Goal: Task Accomplishment & Management: Manage account settings

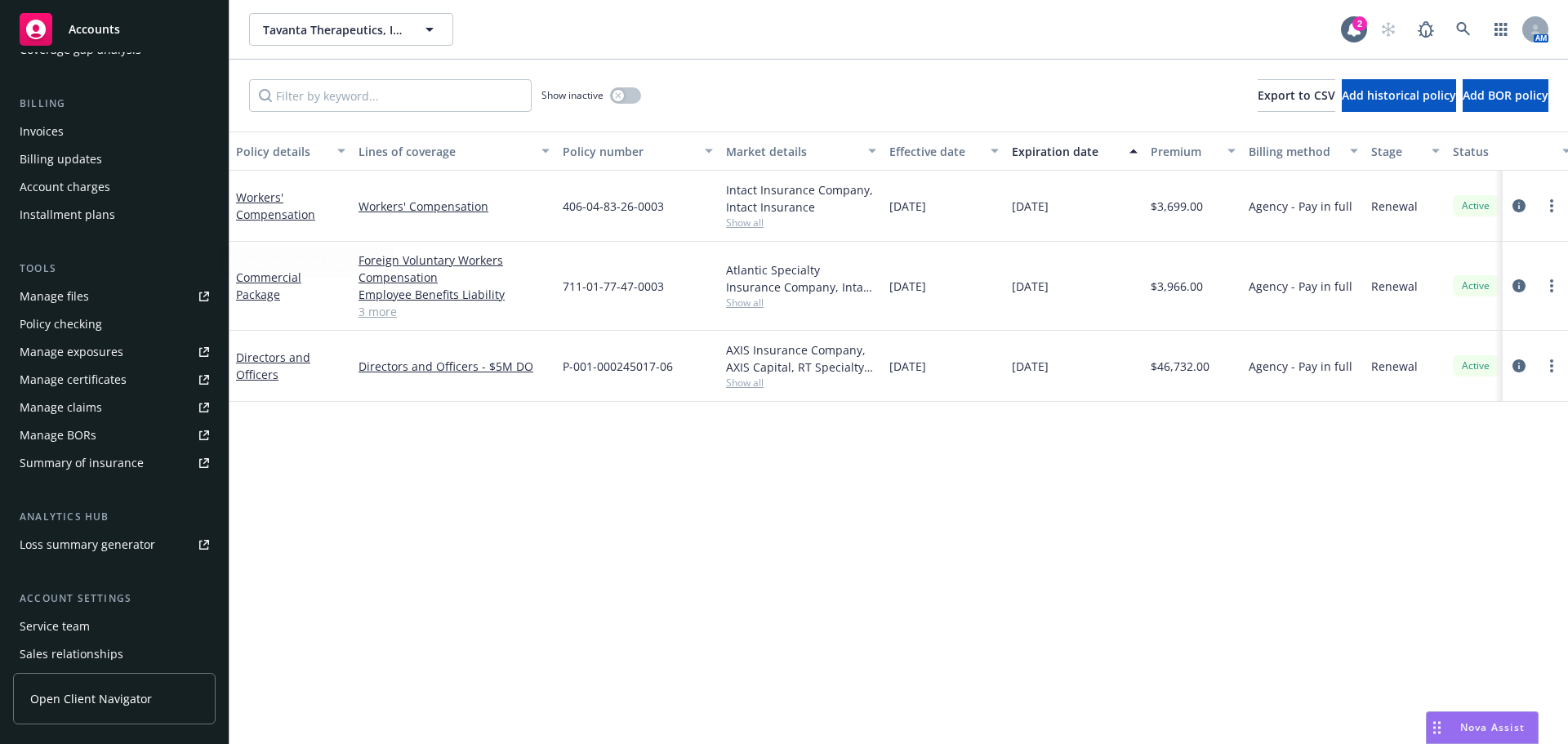
scroll to position [348, 0]
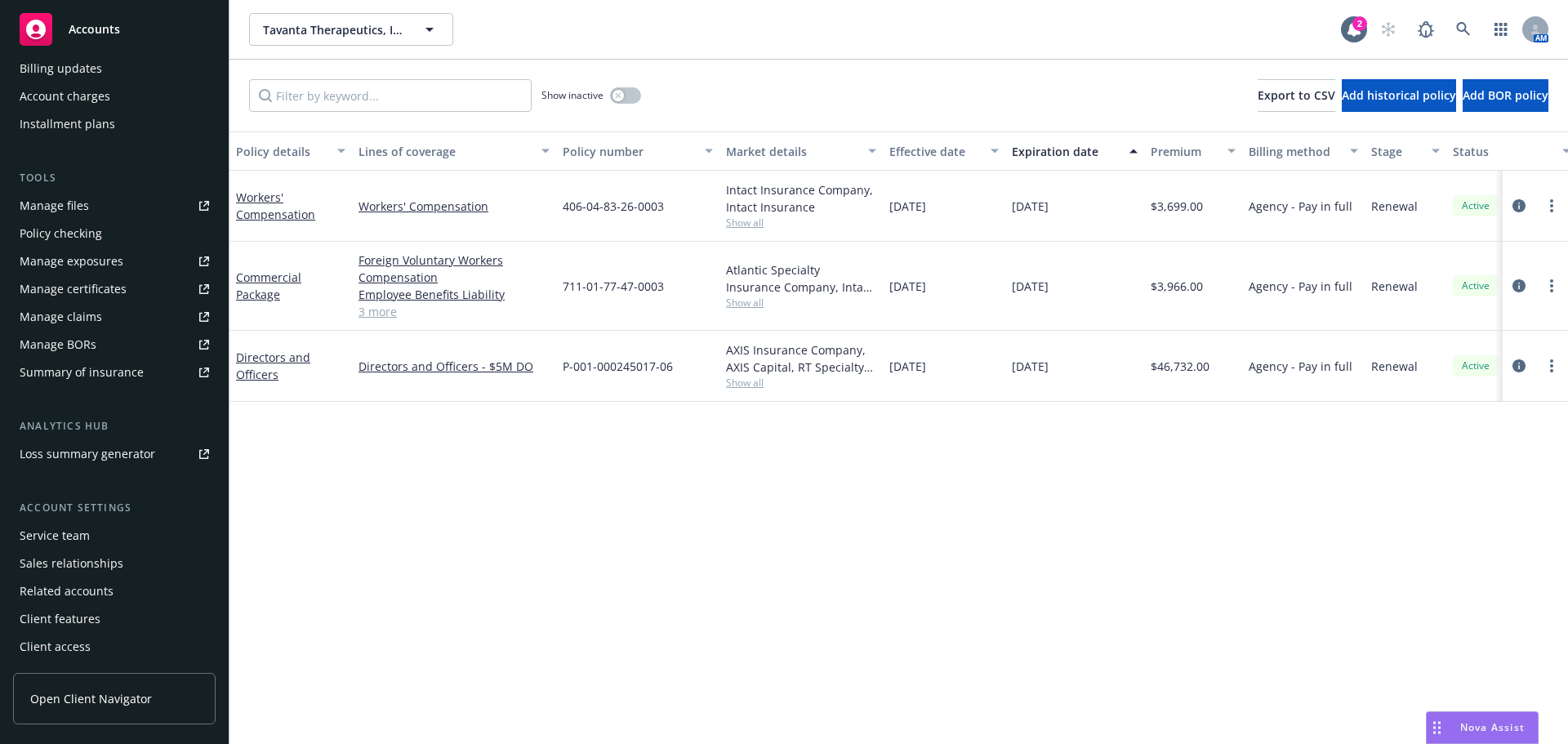
click at [95, 541] on div "Service team" at bounding box center [114, 536] width 189 height 26
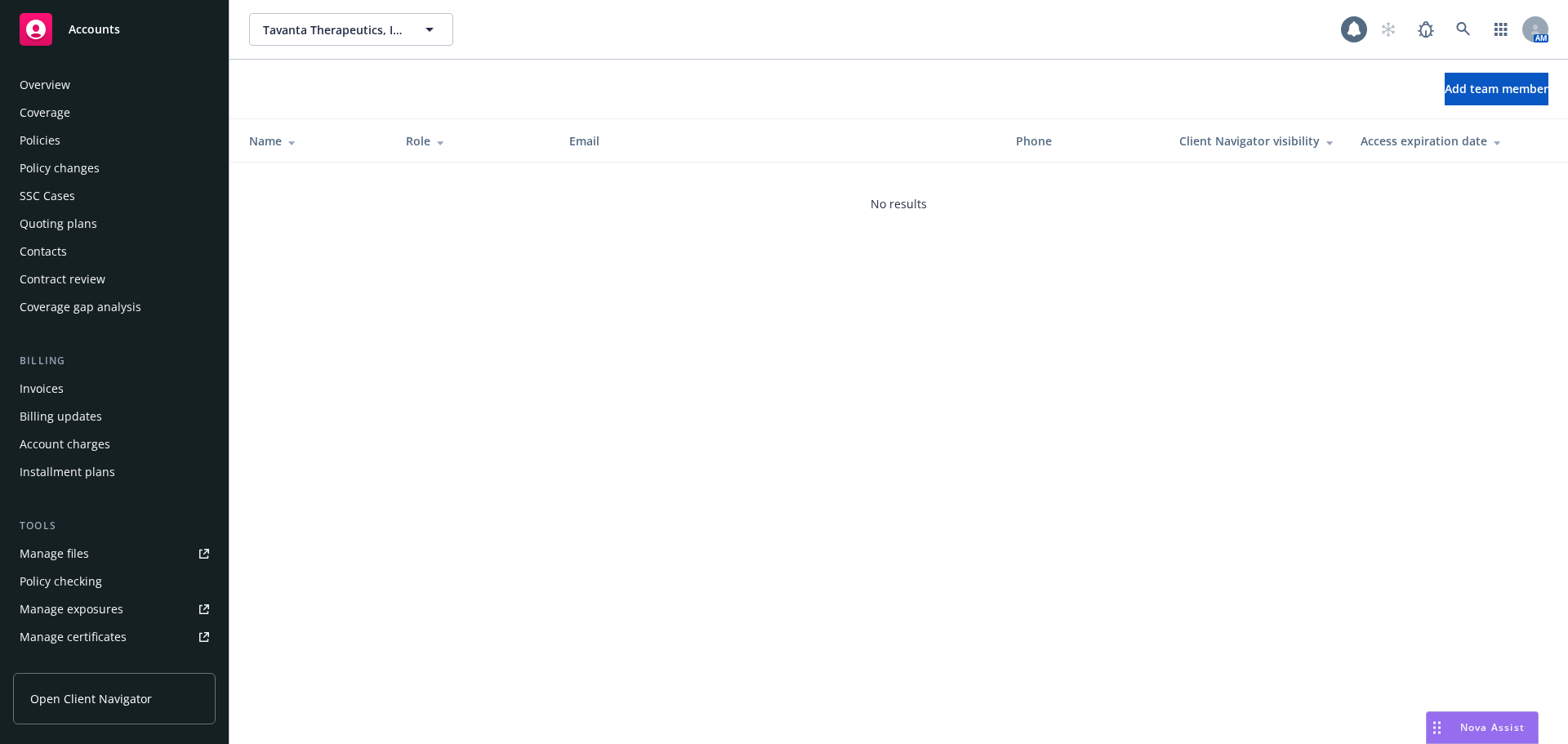
scroll to position [348, 0]
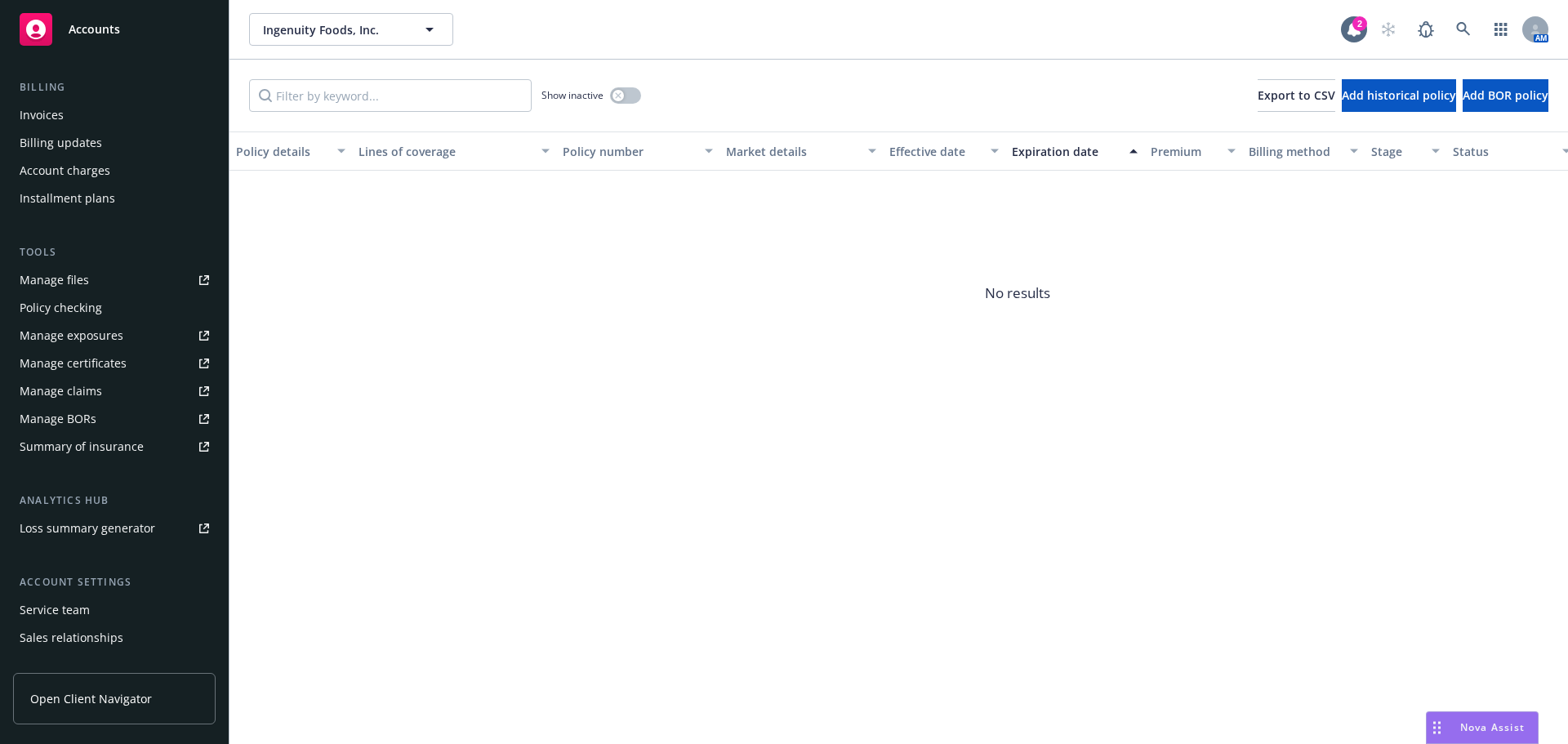
scroll to position [348, 0]
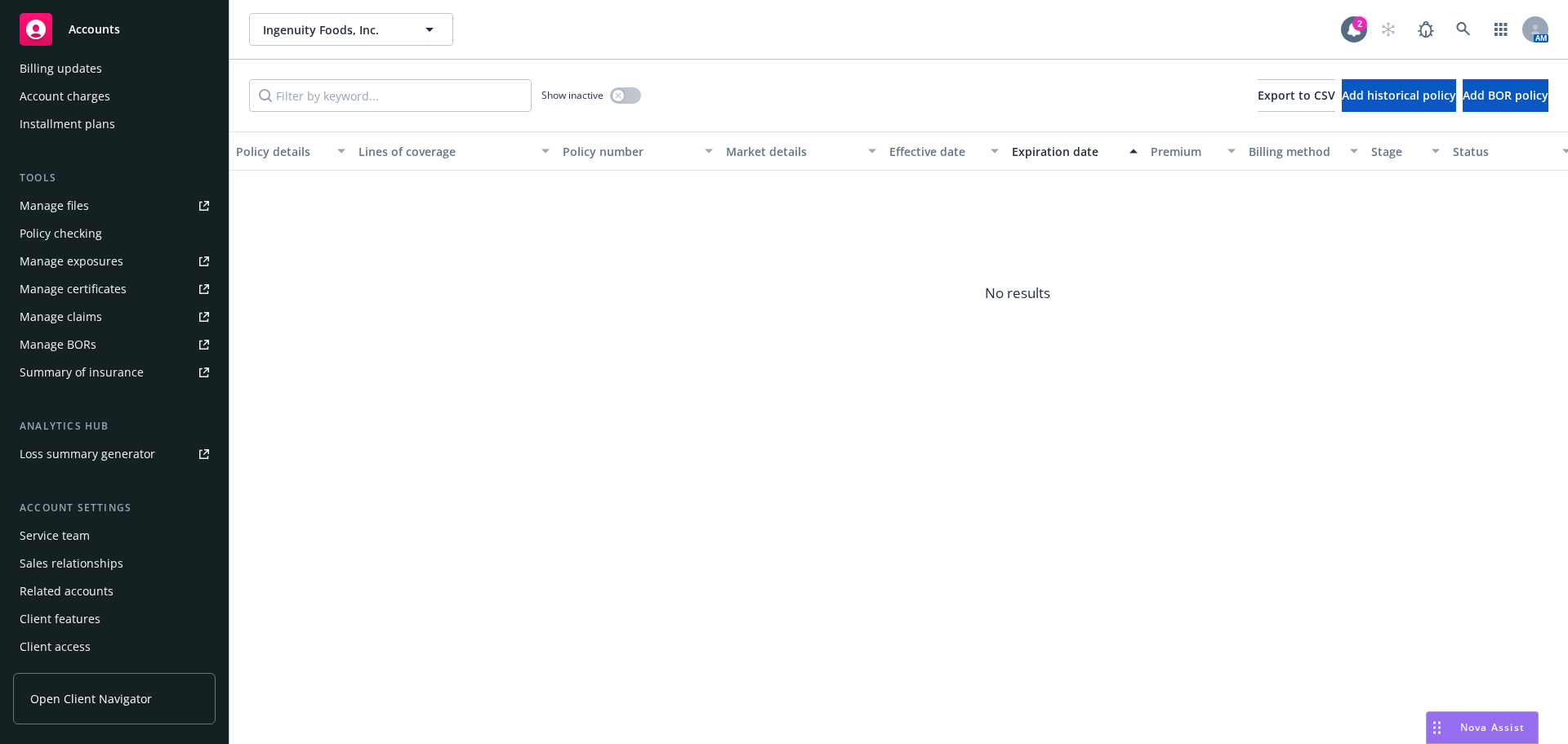
click at [125, 535] on div "Service team" at bounding box center [114, 536] width 189 height 26
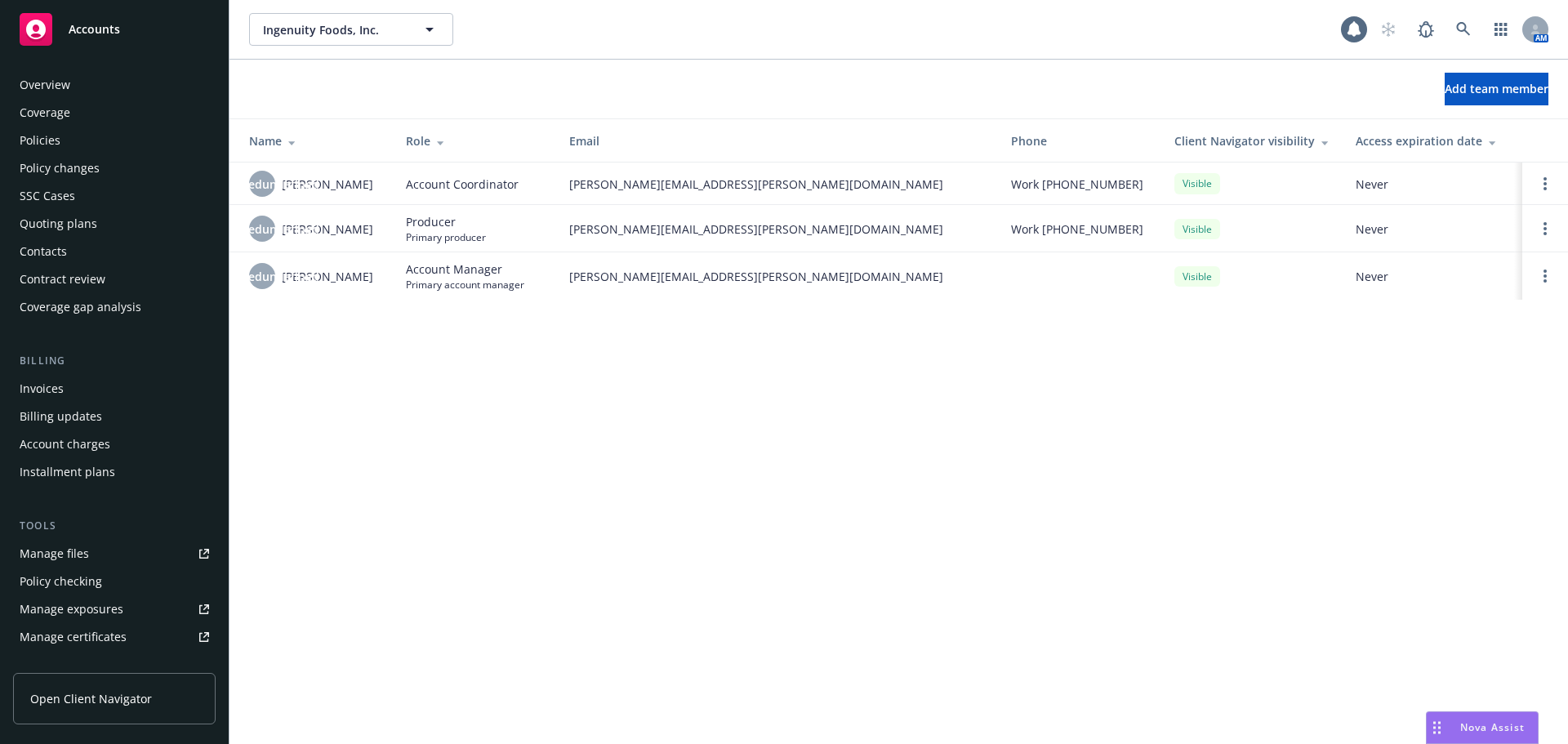
scroll to position [348, 0]
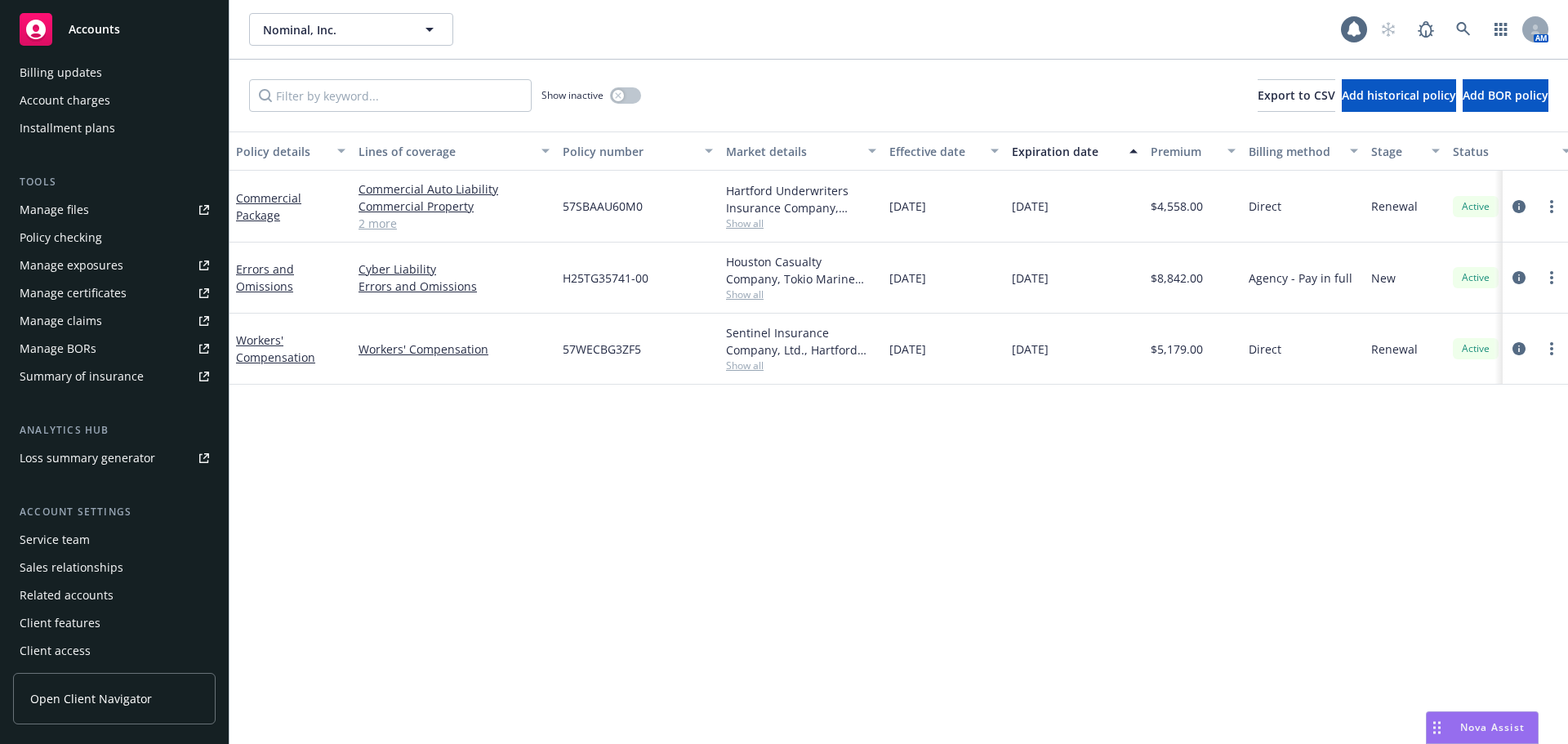
scroll to position [348, 0]
click at [81, 526] on div "Service team" at bounding box center [55, 536] width 70 height 26
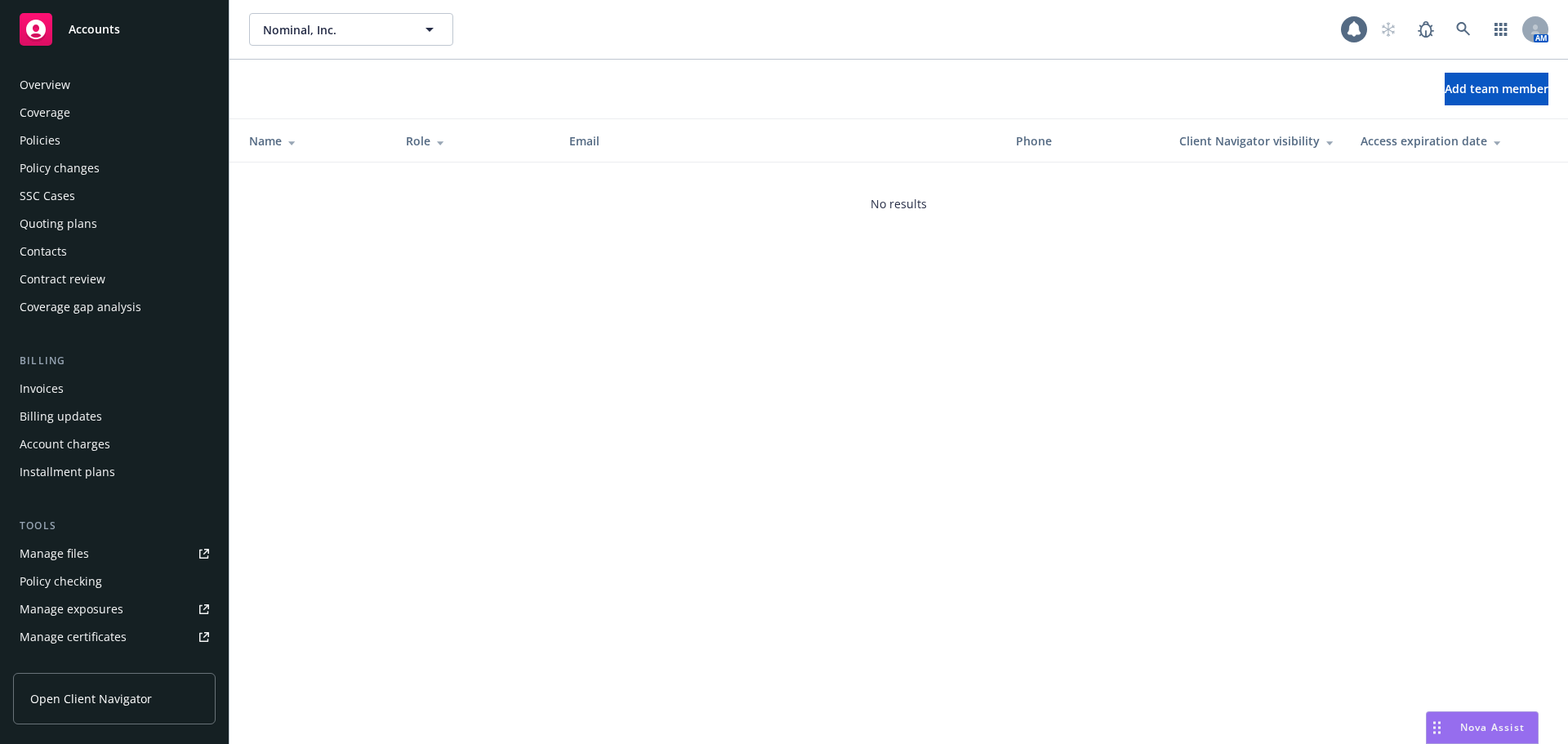
scroll to position [348, 0]
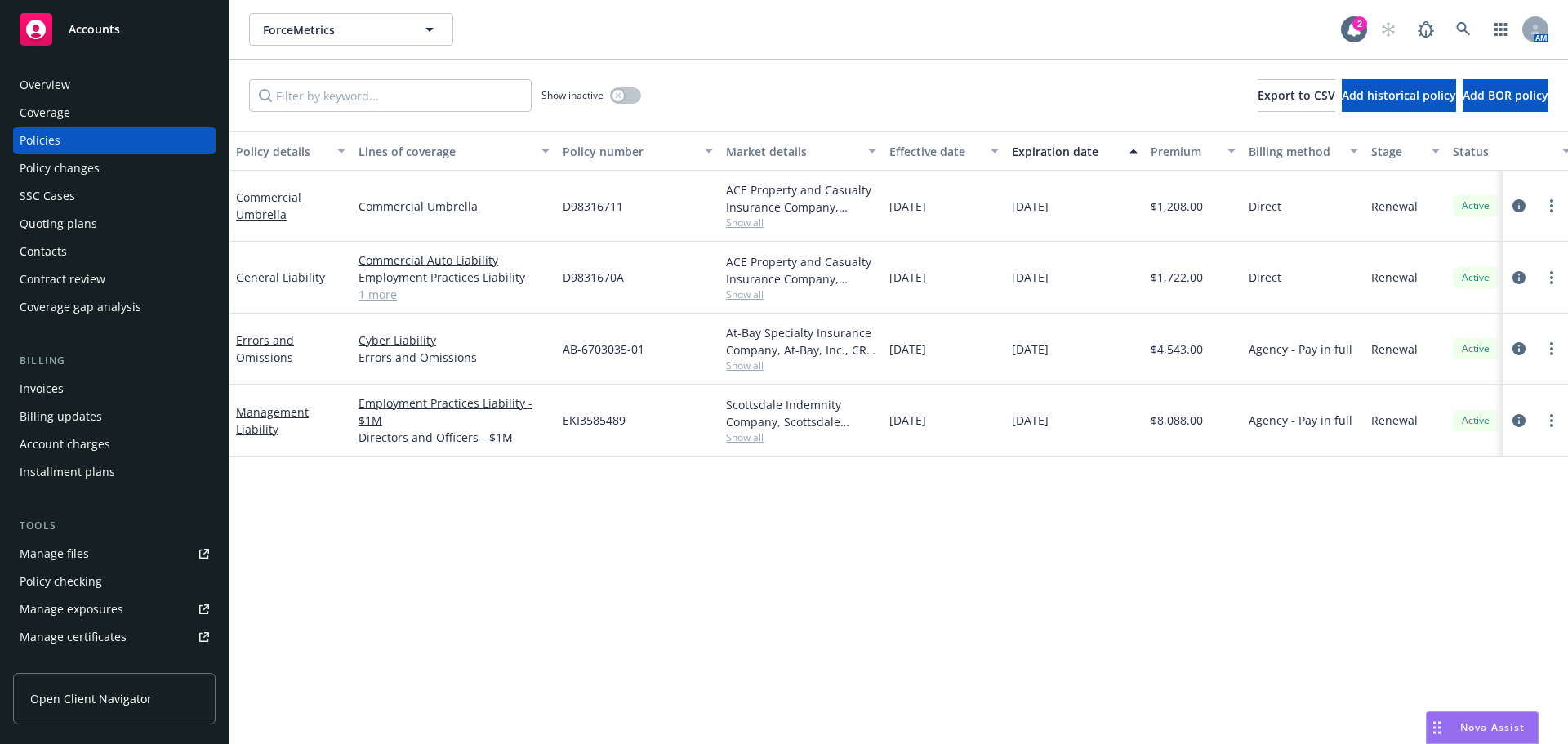
scroll to position [327, 0]
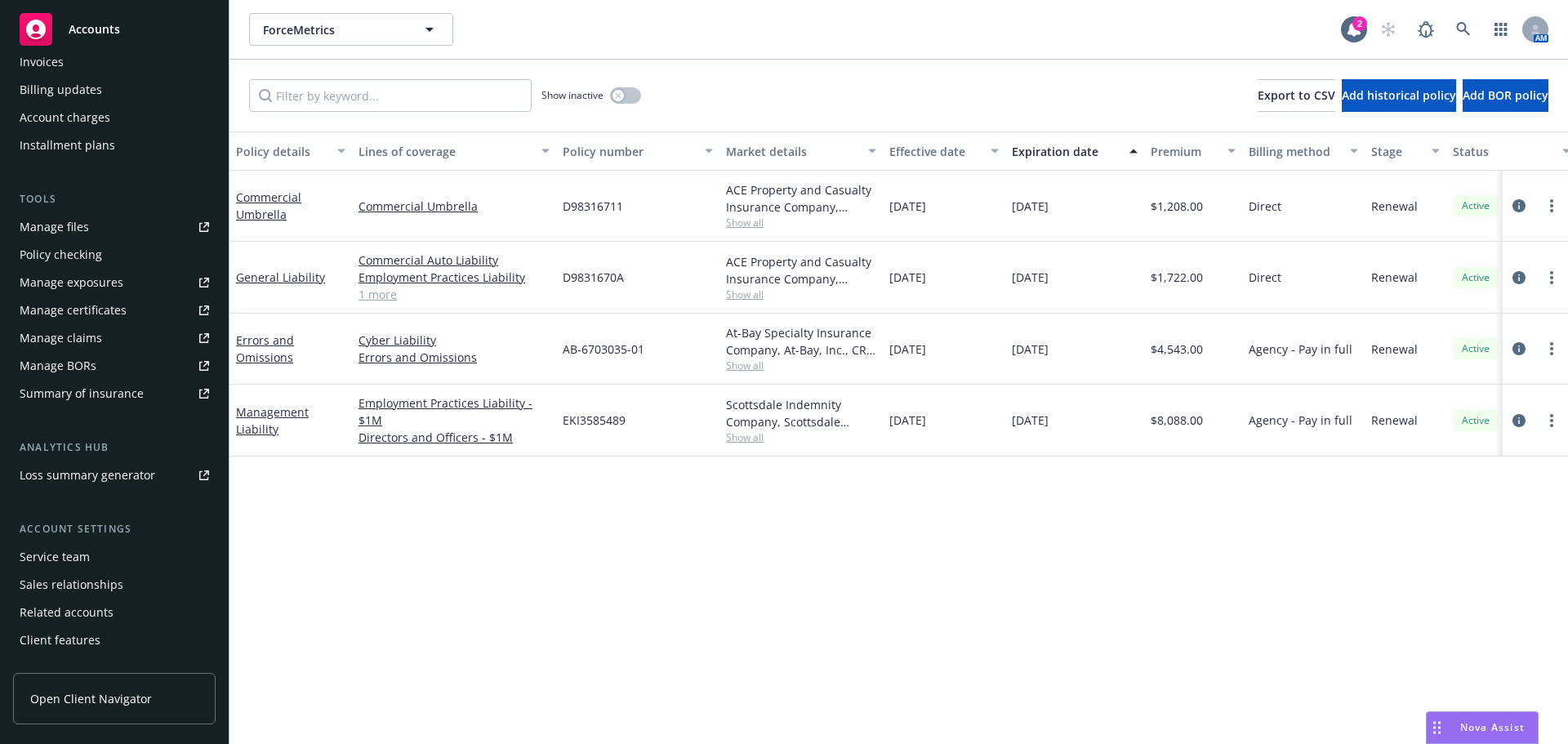
click at [64, 561] on div "Service team" at bounding box center [55, 556] width 70 height 26
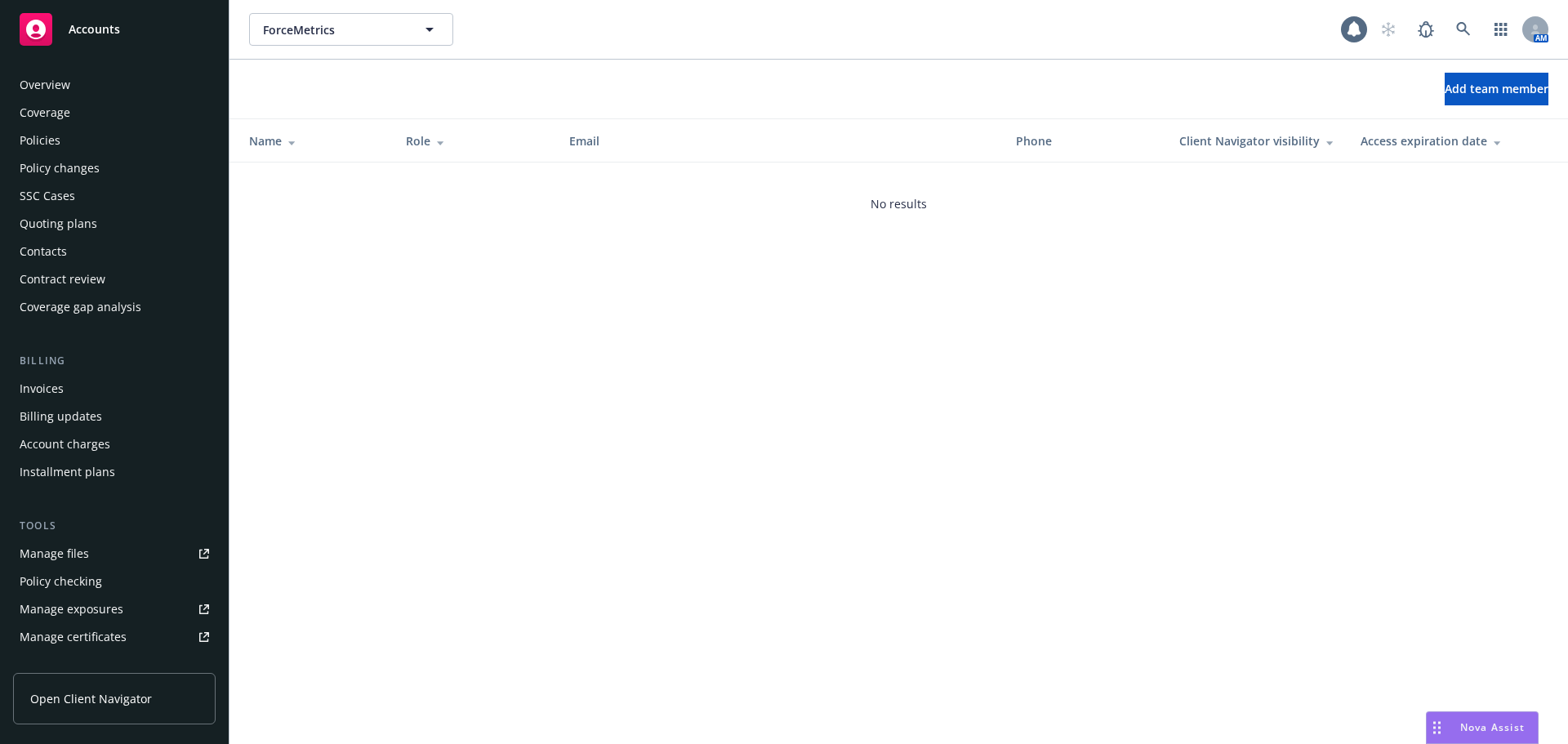
scroll to position [348, 0]
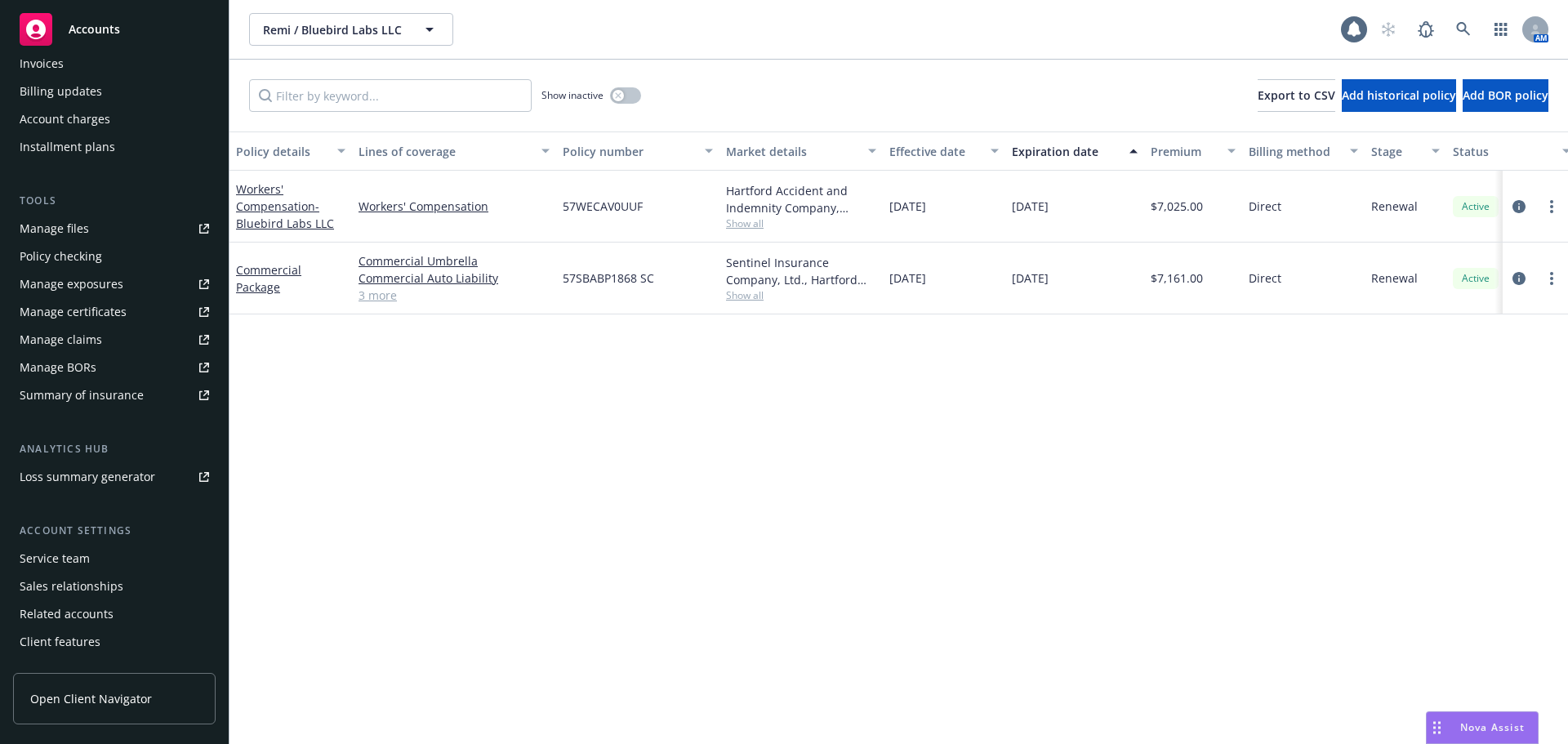
scroll to position [327, 0]
click at [84, 550] on div "Service team" at bounding box center [55, 556] width 70 height 26
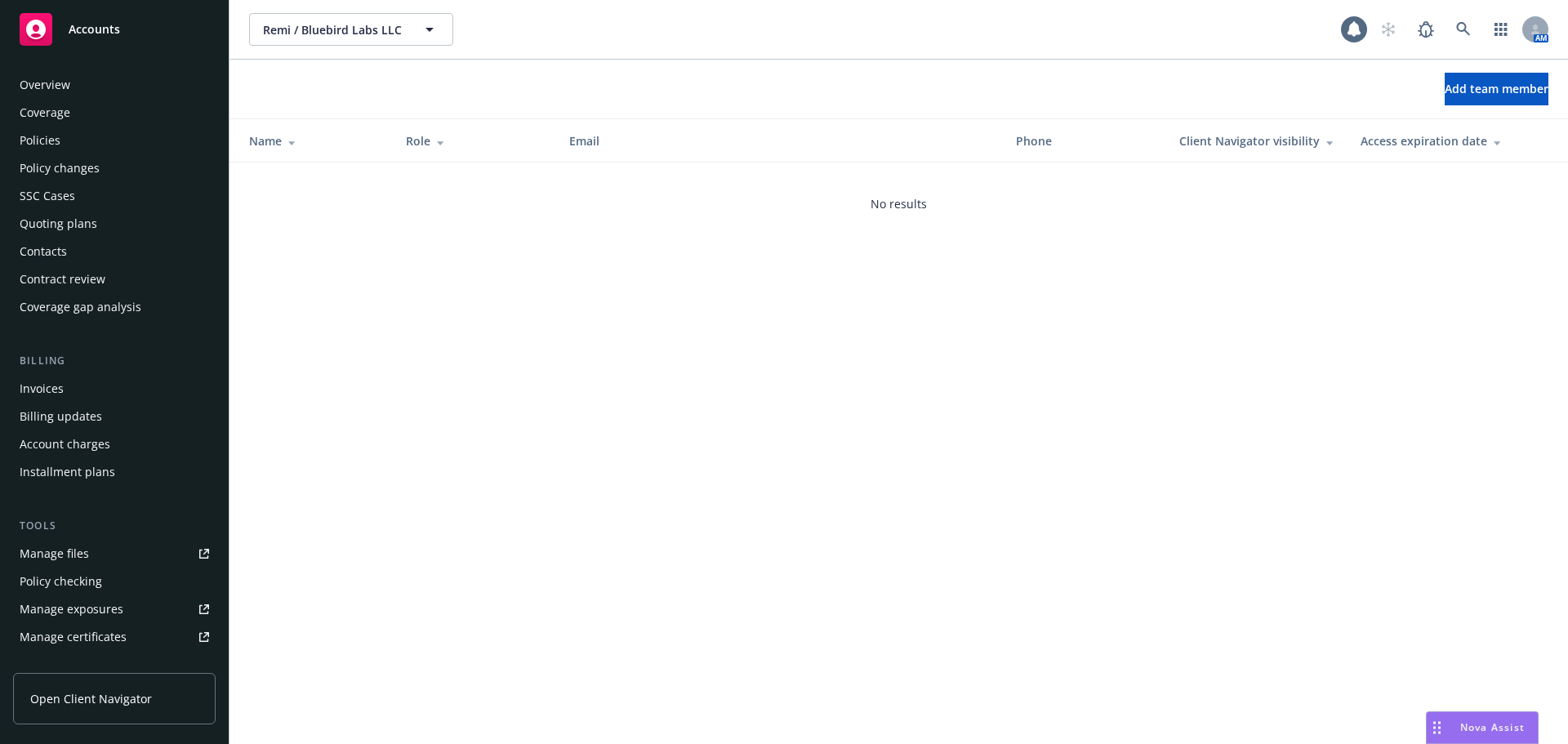
scroll to position [348, 0]
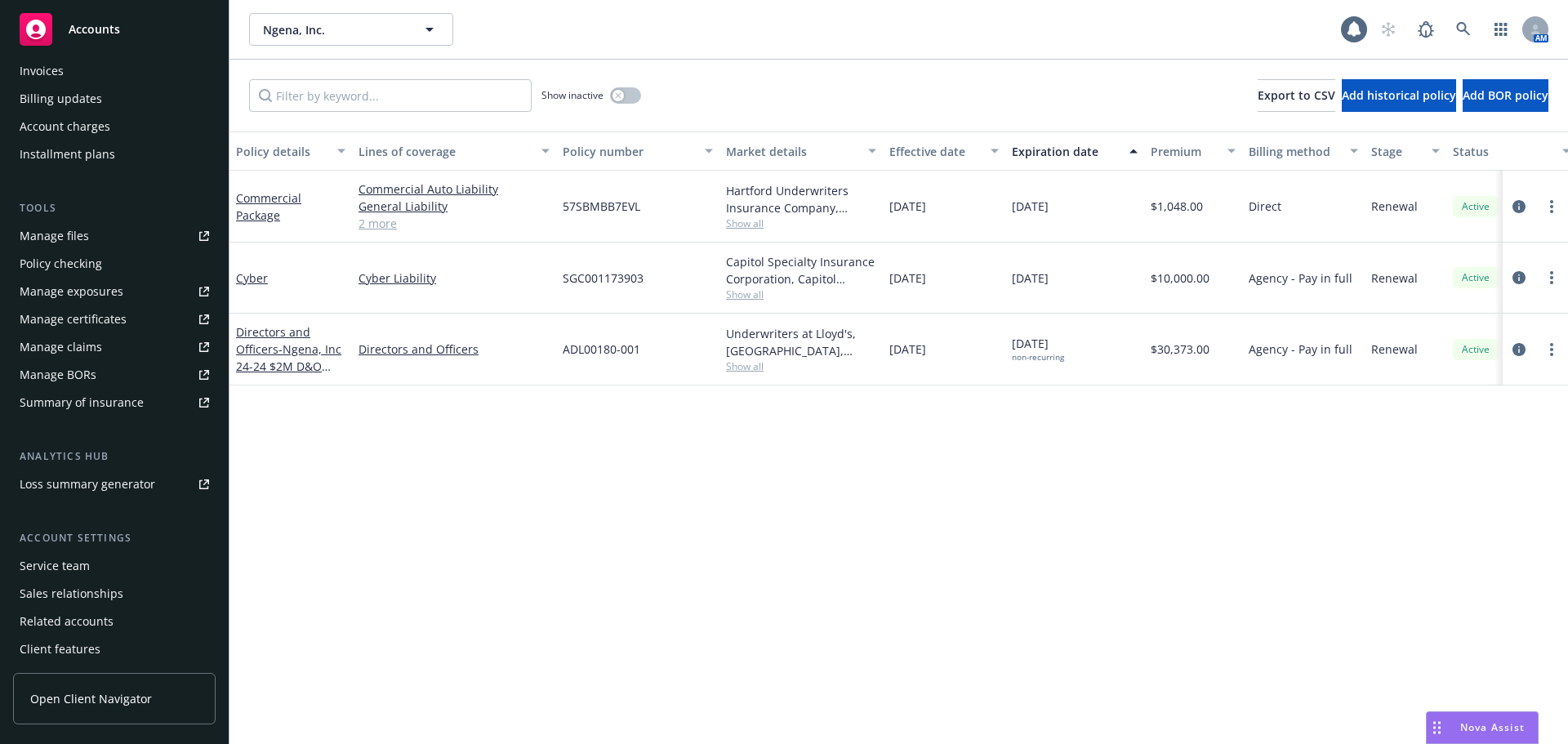
scroll to position [348, 0]
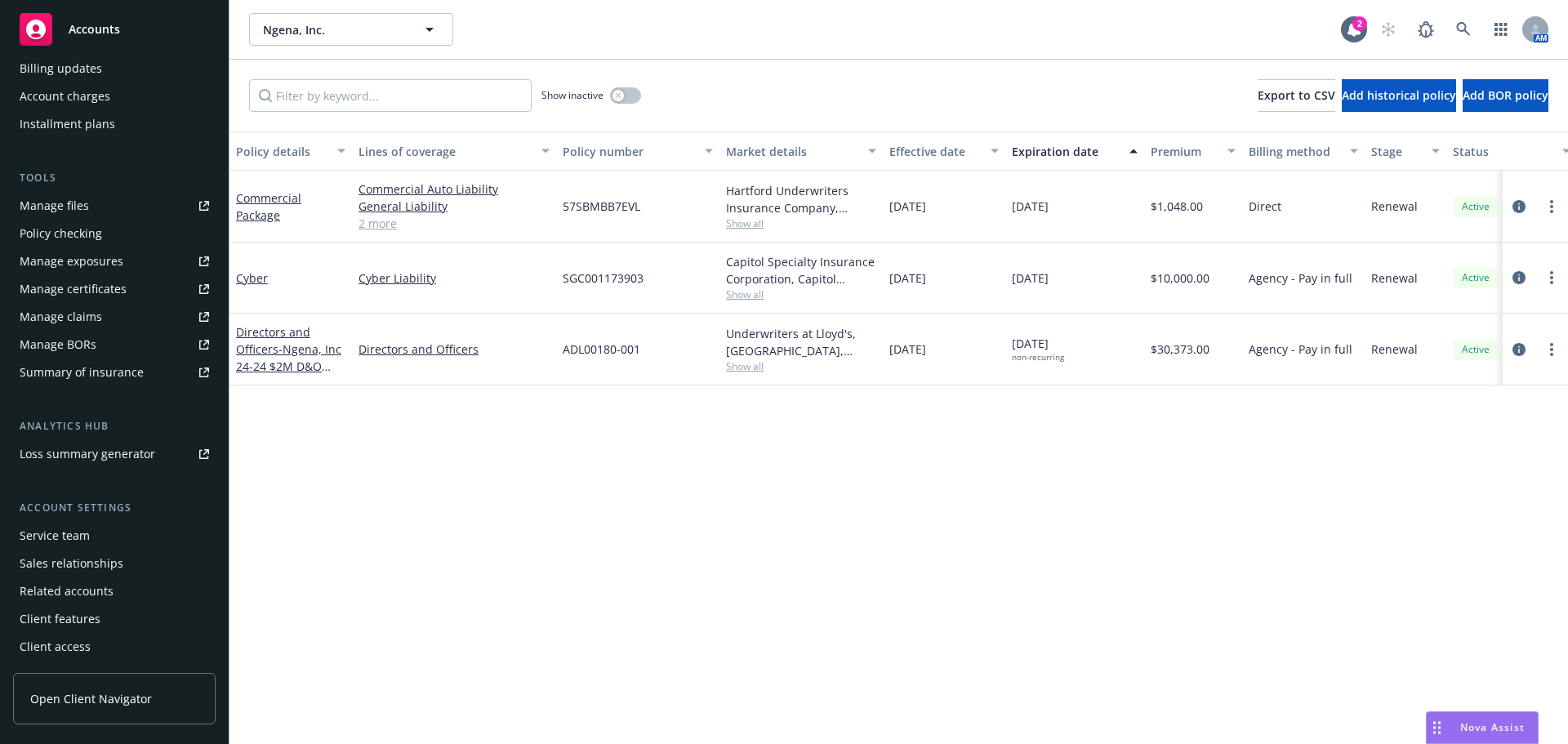
click at [64, 534] on div "Service team" at bounding box center [55, 536] width 70 height 26
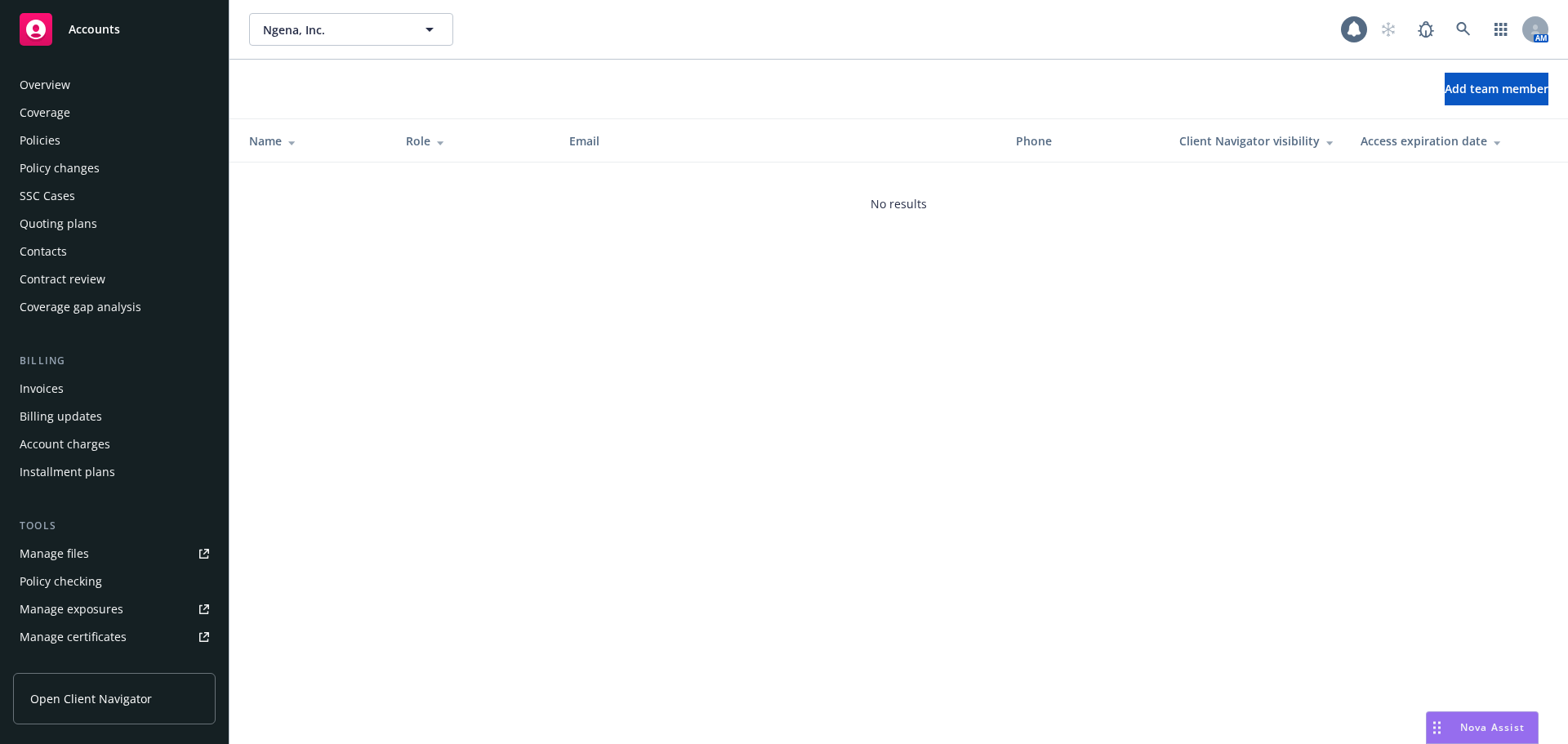
scroll to position [348, 0]
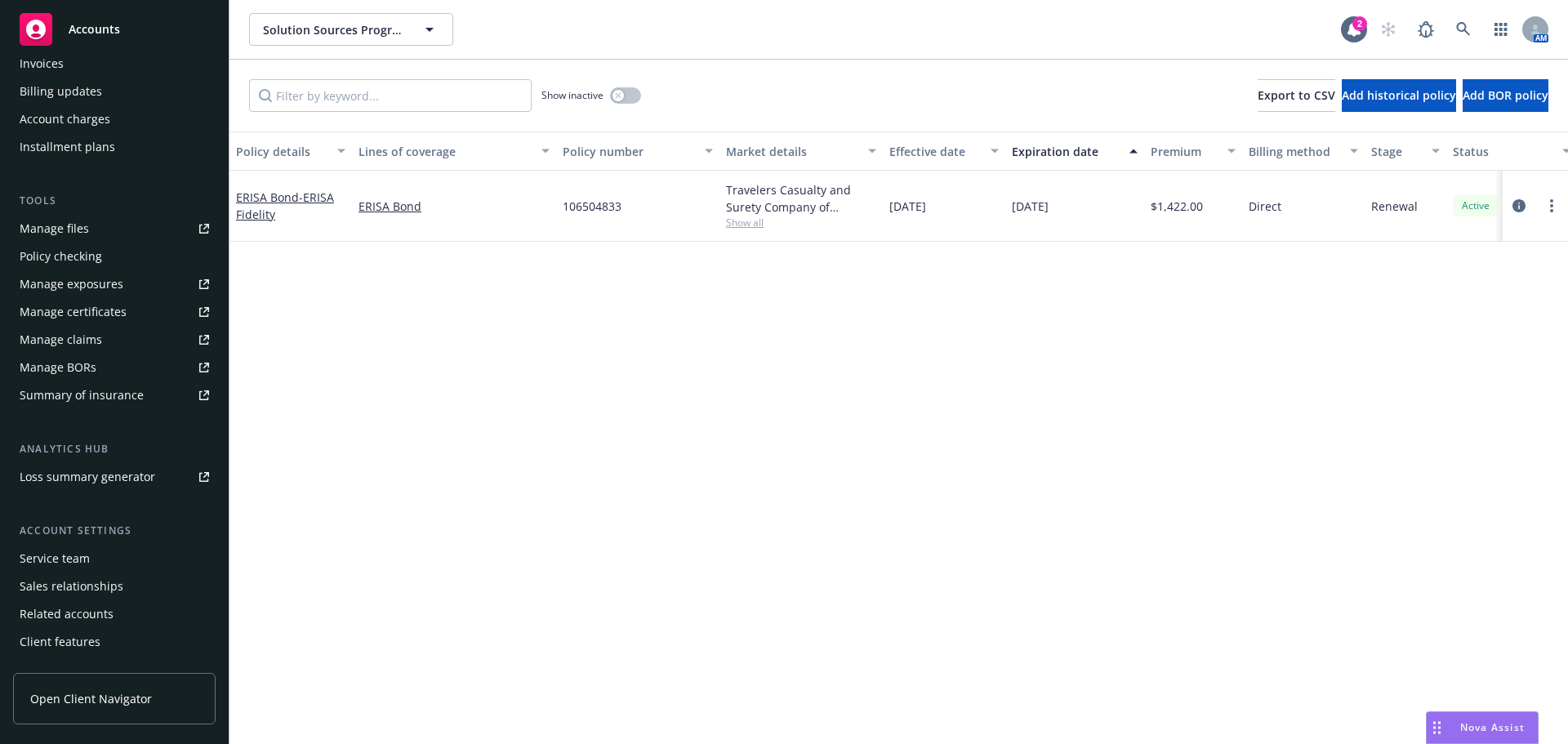
scroll to position [348, 0]
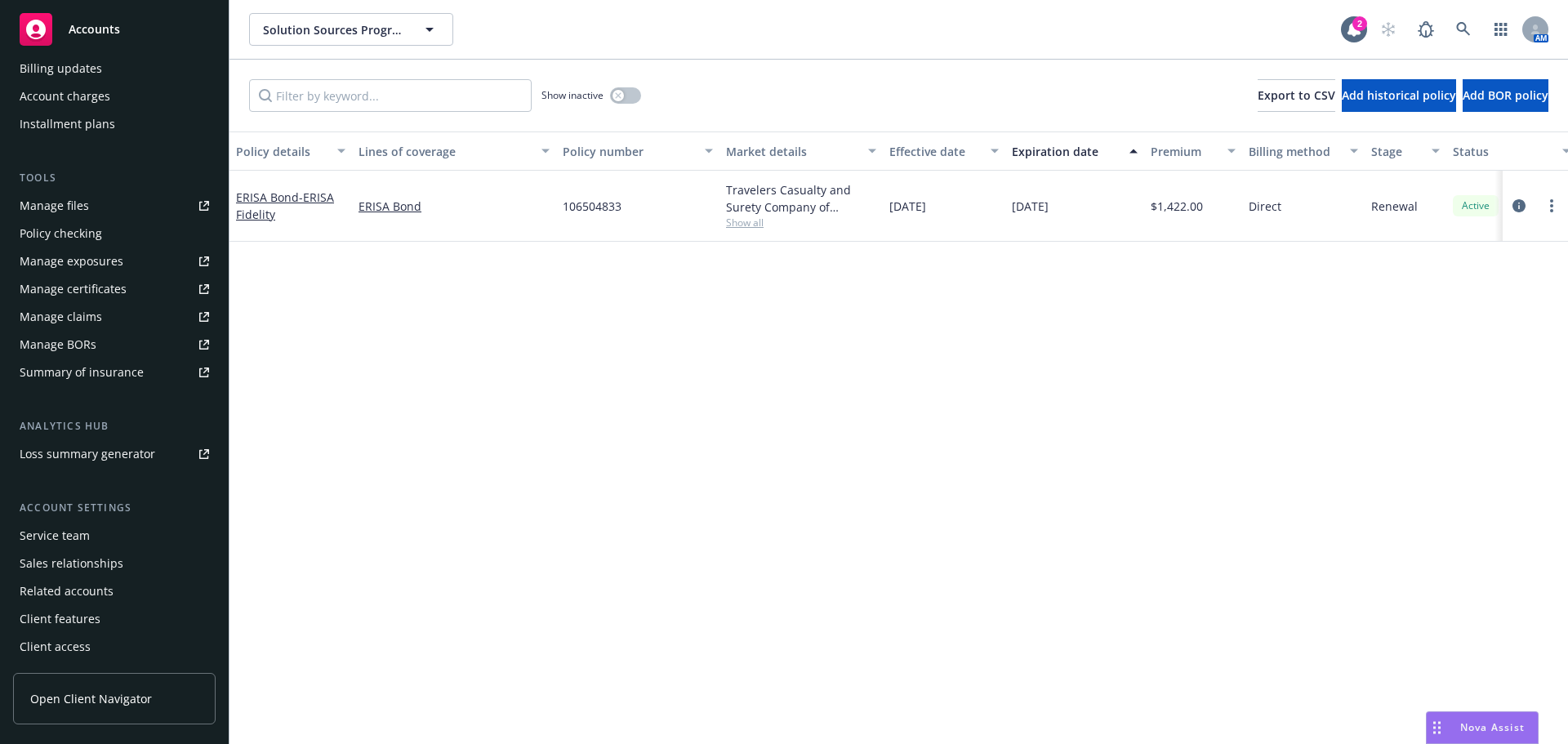
click at [61, 539] on div "Service team" at bounding box center [55, 536] width 70 height 26
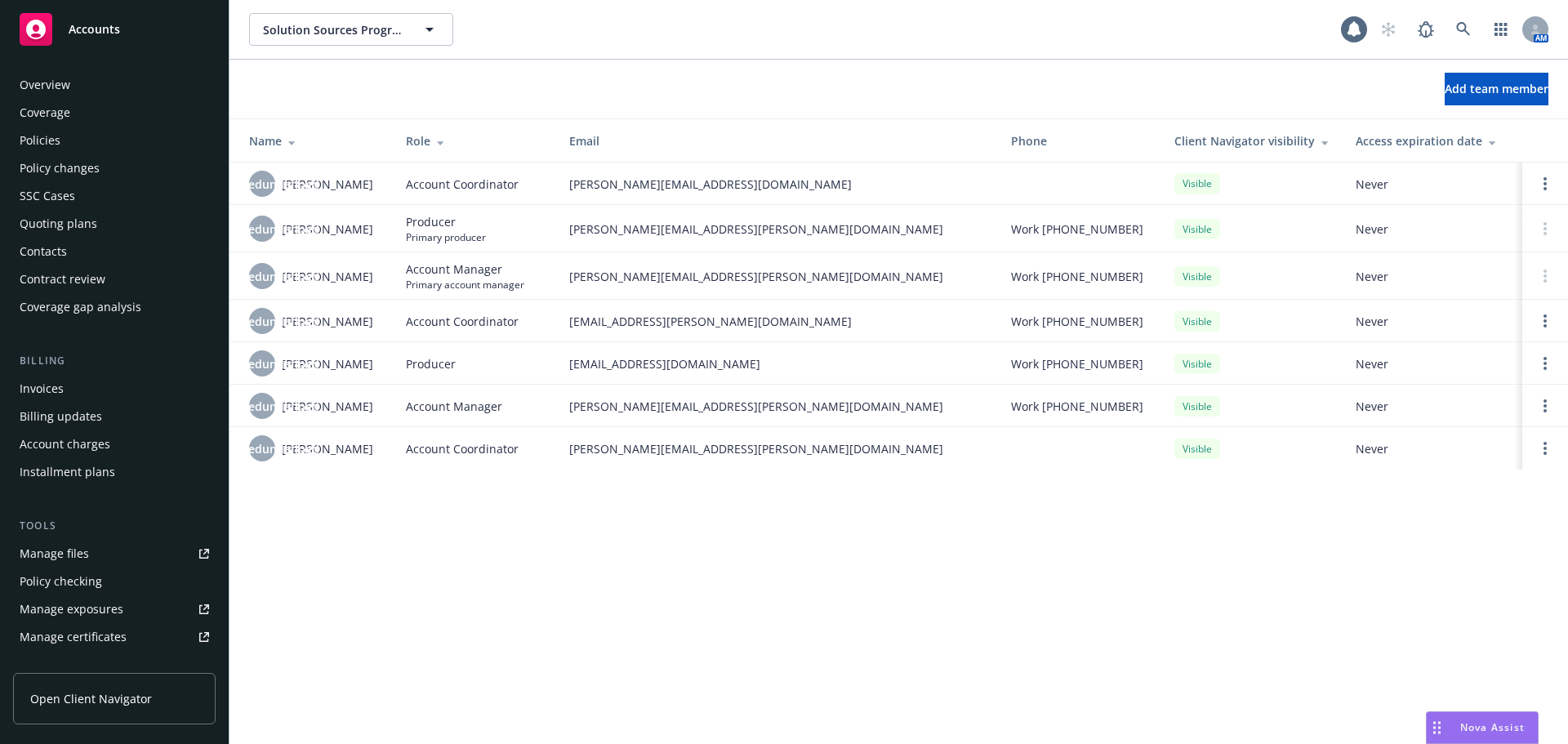
scroll to position [348, 0]
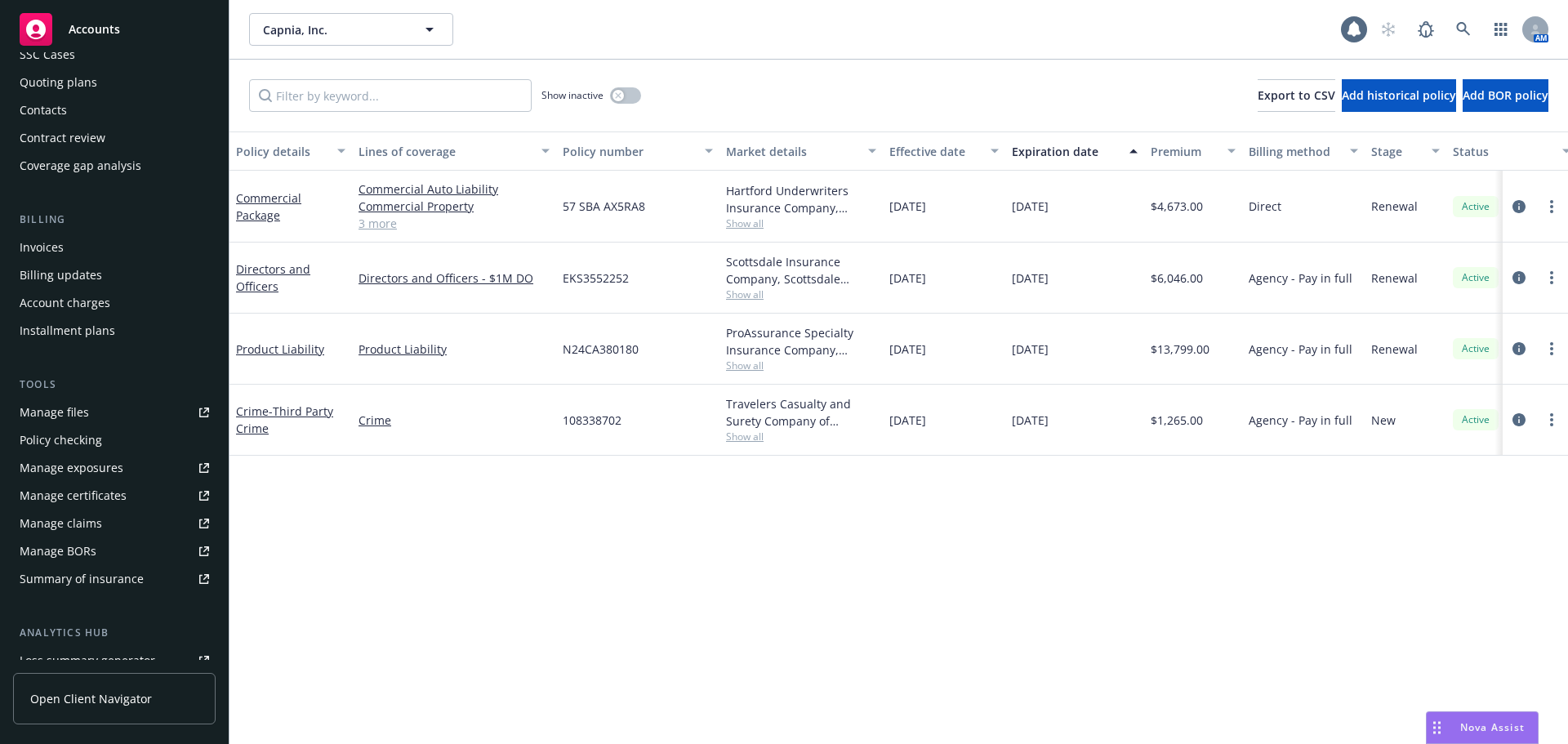
scroll to position [348, 0]
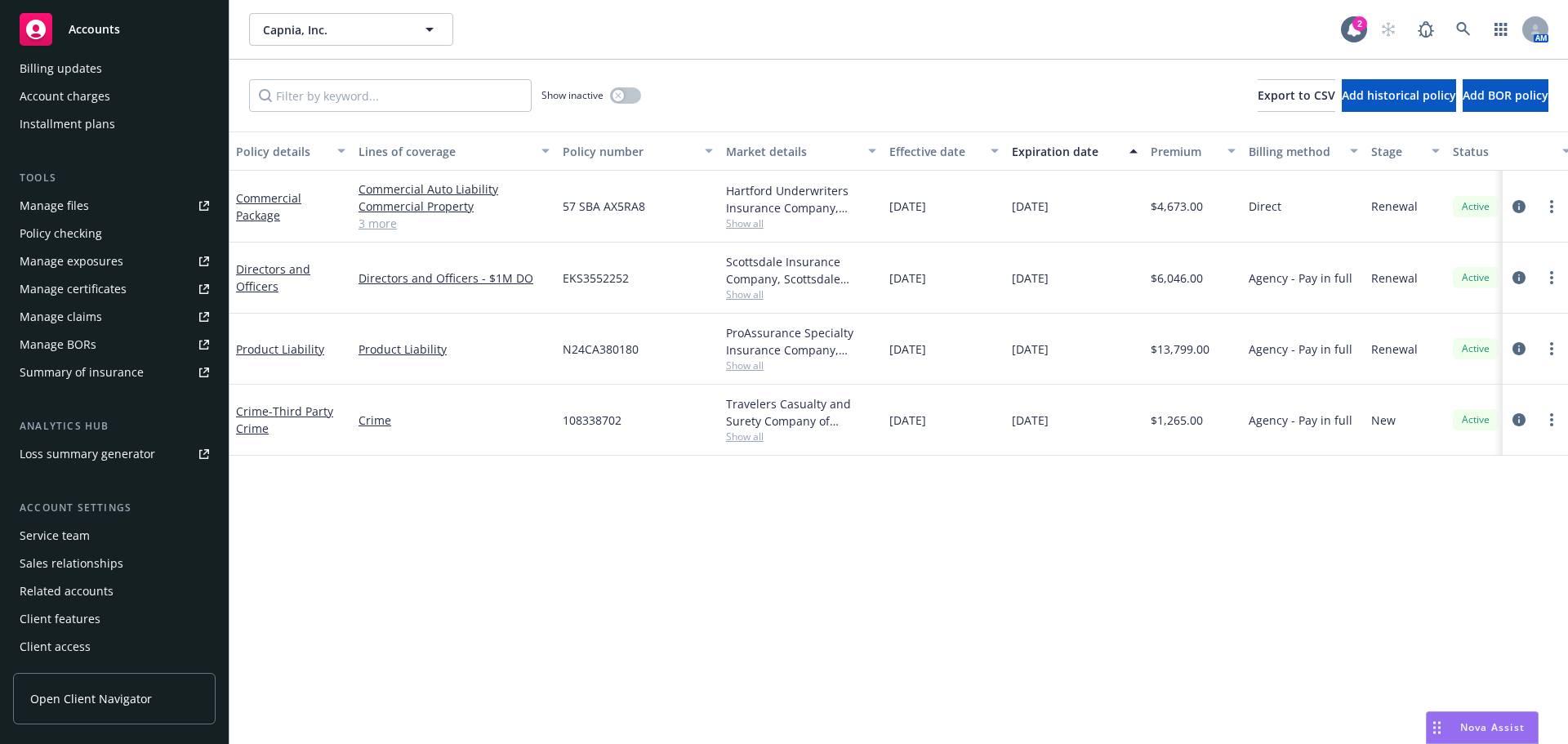
click at [71, 544] on div "Service team" at bounding box center [55, 536] width 70 height 26
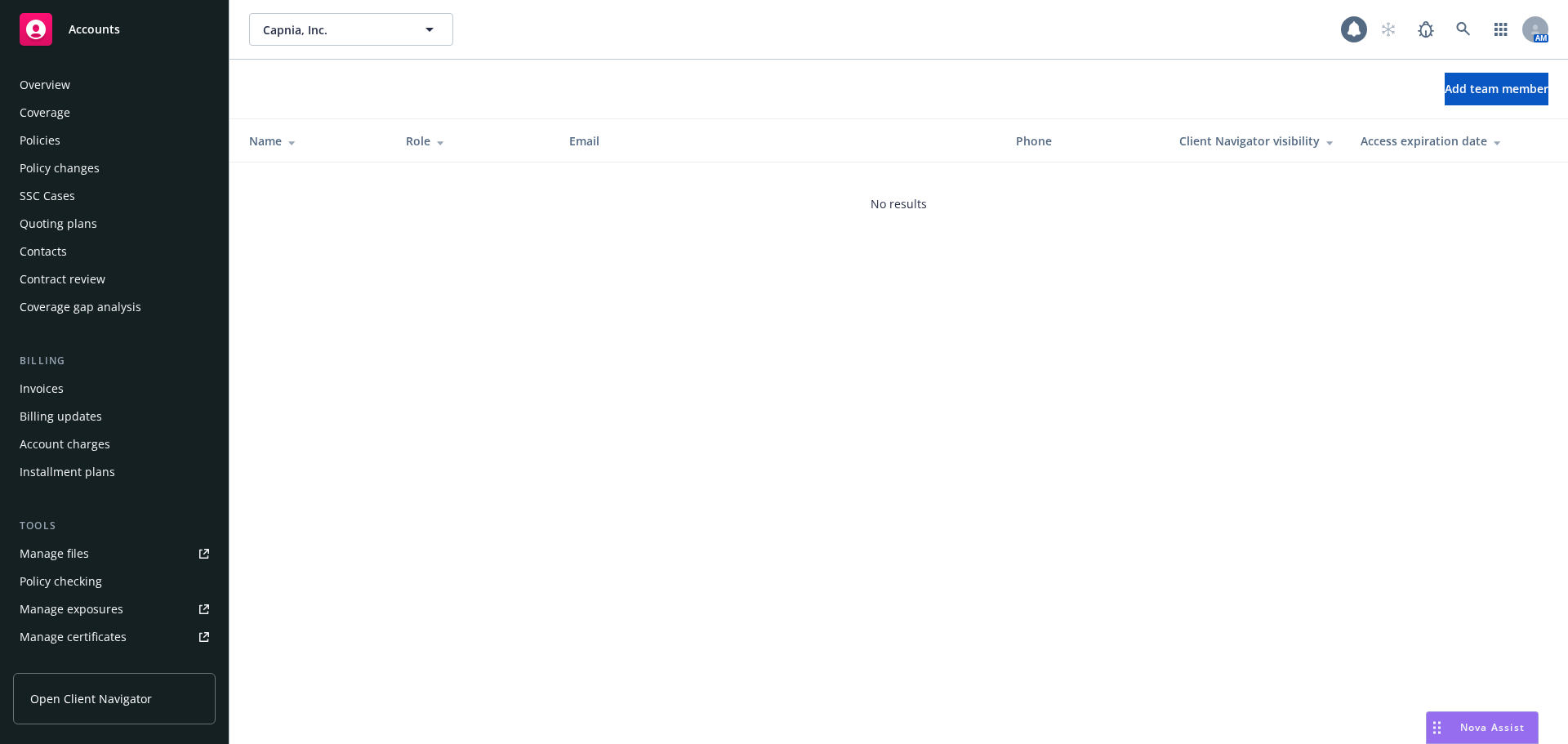
scroll to position [348, 0]
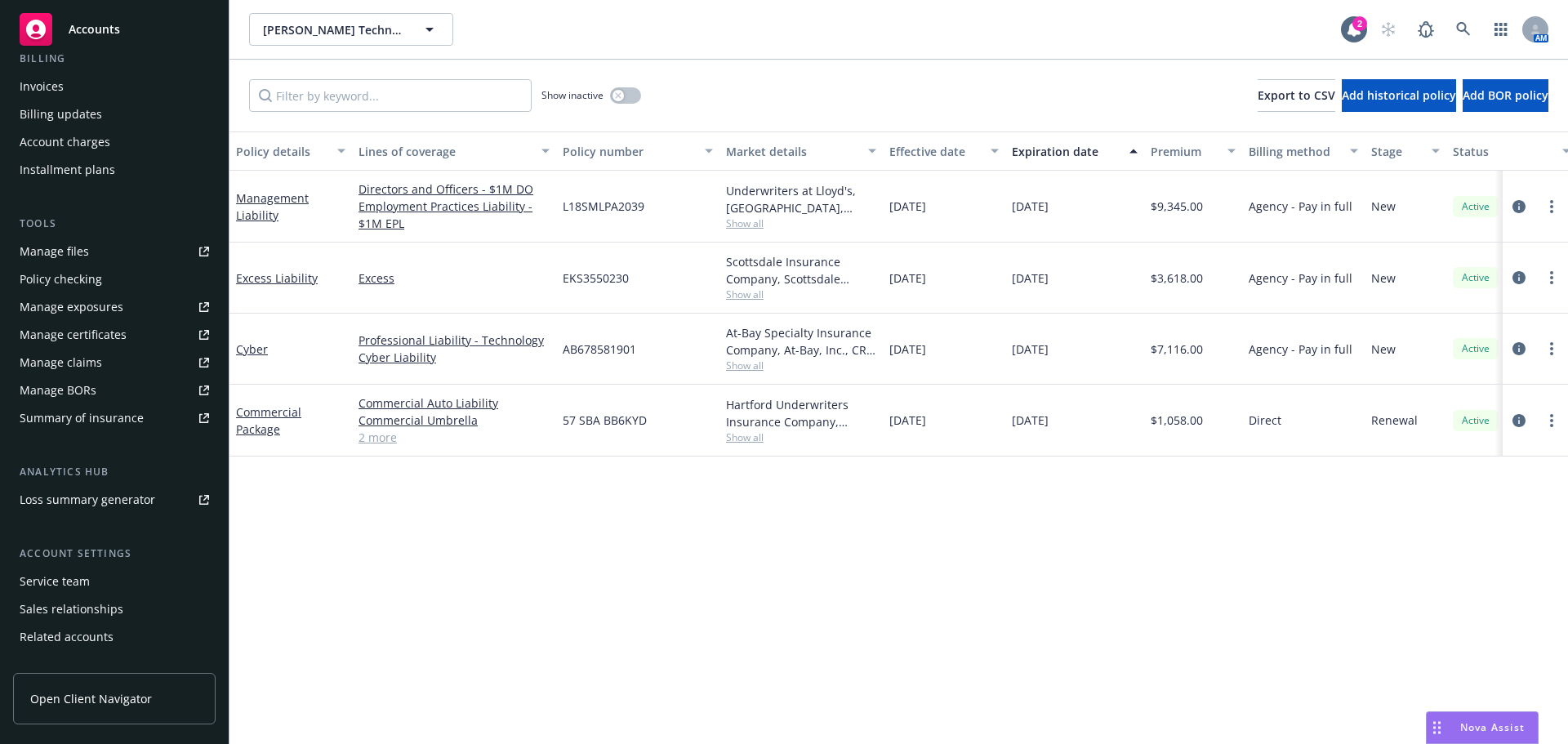
scroll to position [348, 0]
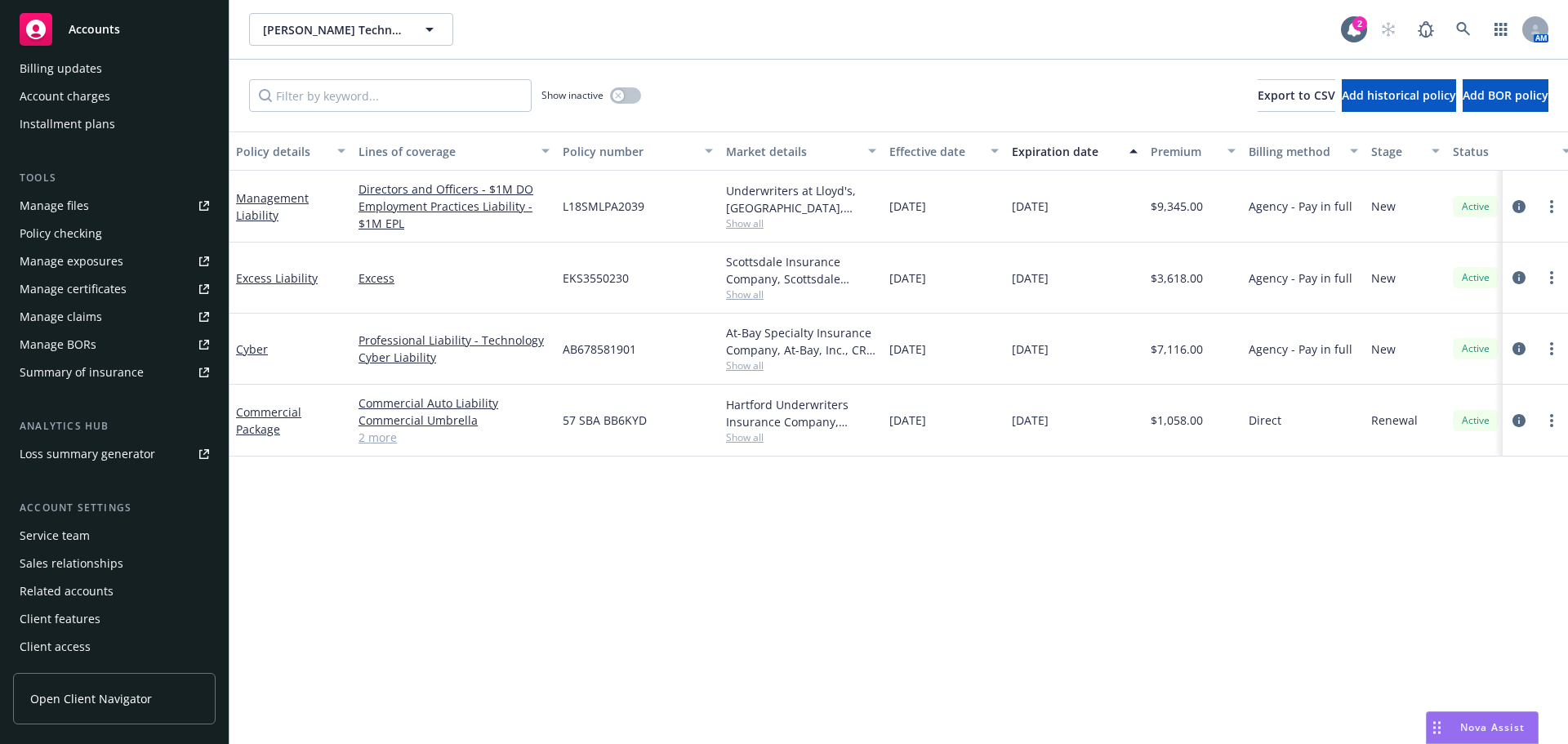
click at [68, 536] on div "Service team" at bounding box center [55, 536] width 70 height 26
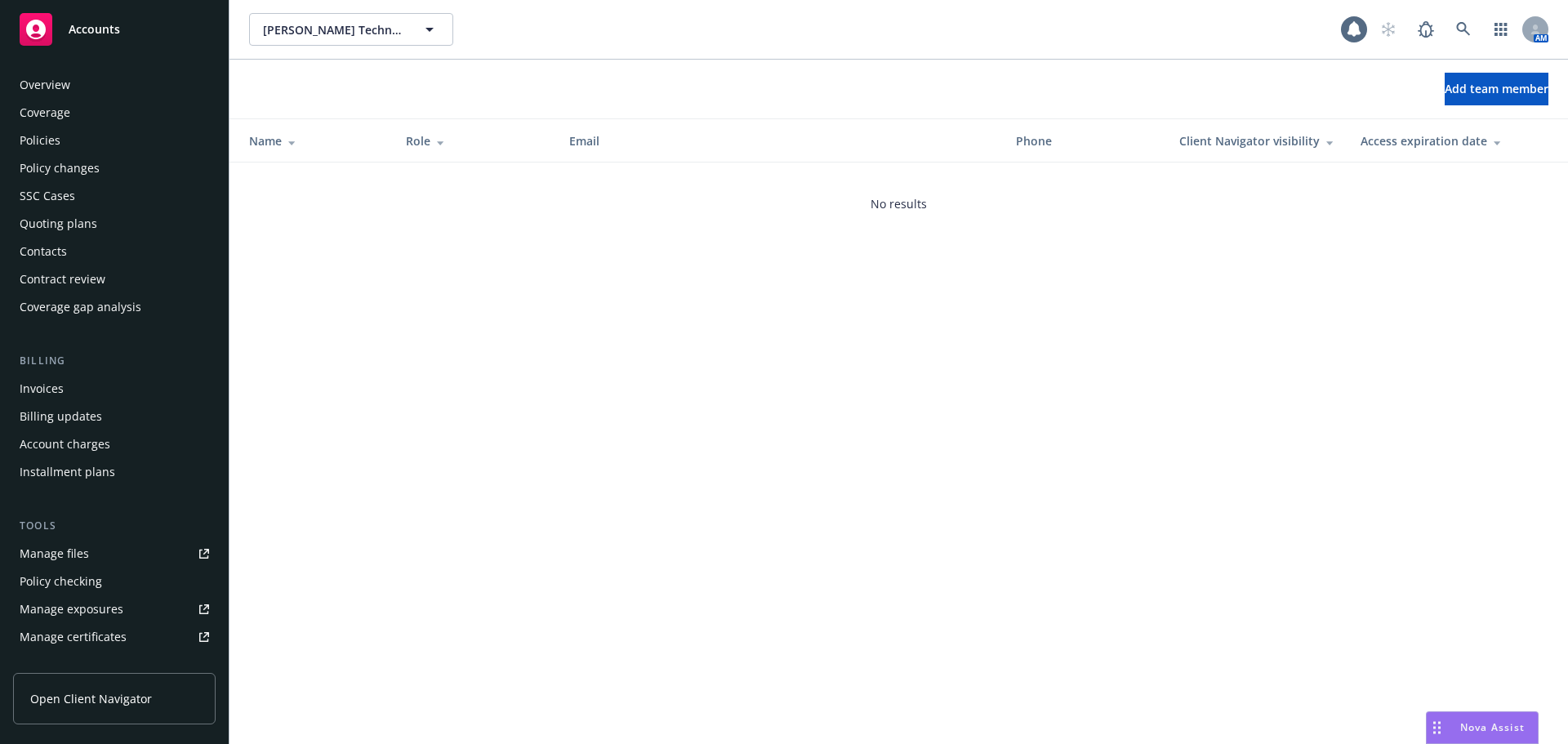
scroll to position [348, 0]
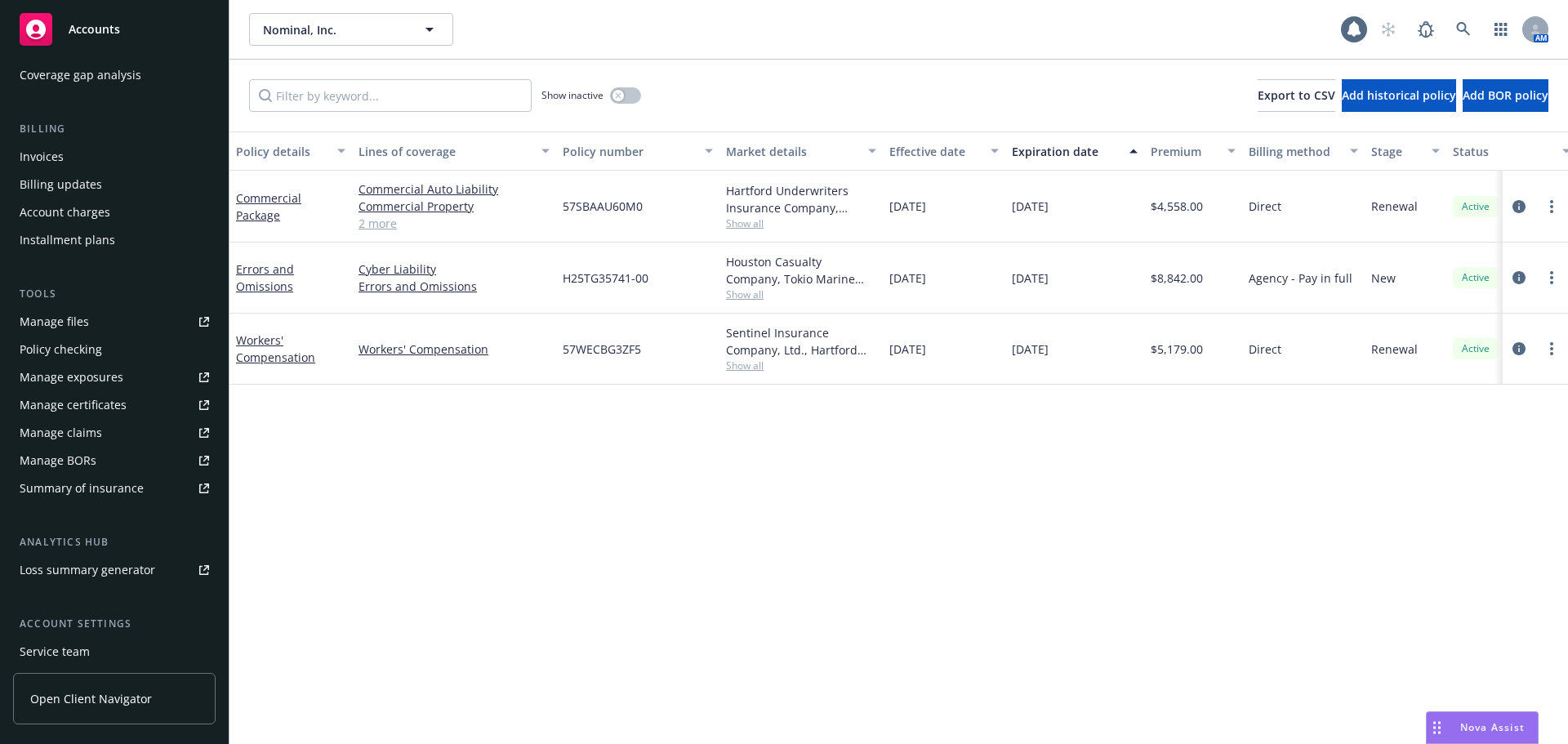
scroll to position [245, 0]
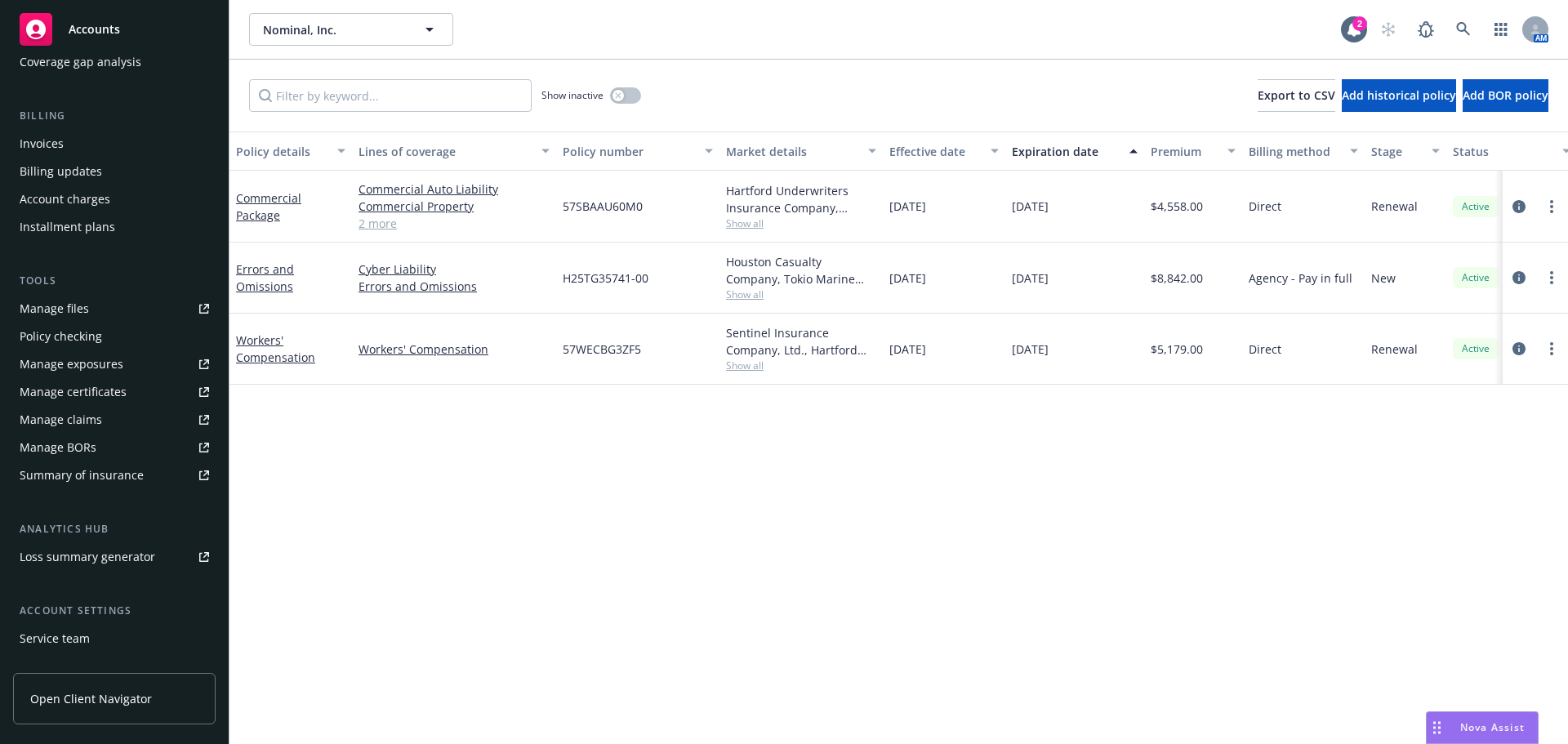
click at [77, 630] on div "Service team" at bounding box center [55, 638] width 70 height 26
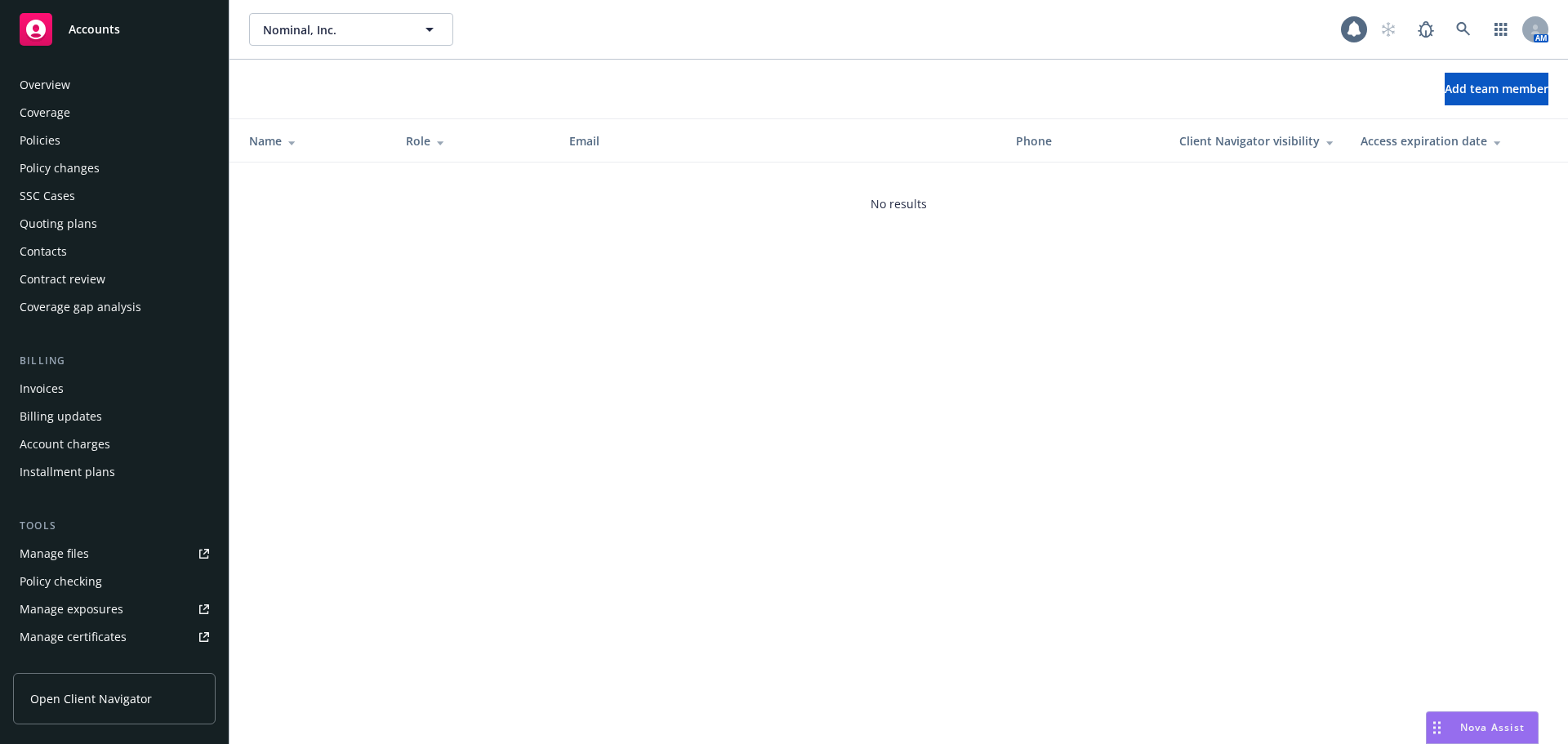
scroll to position [348, 0]
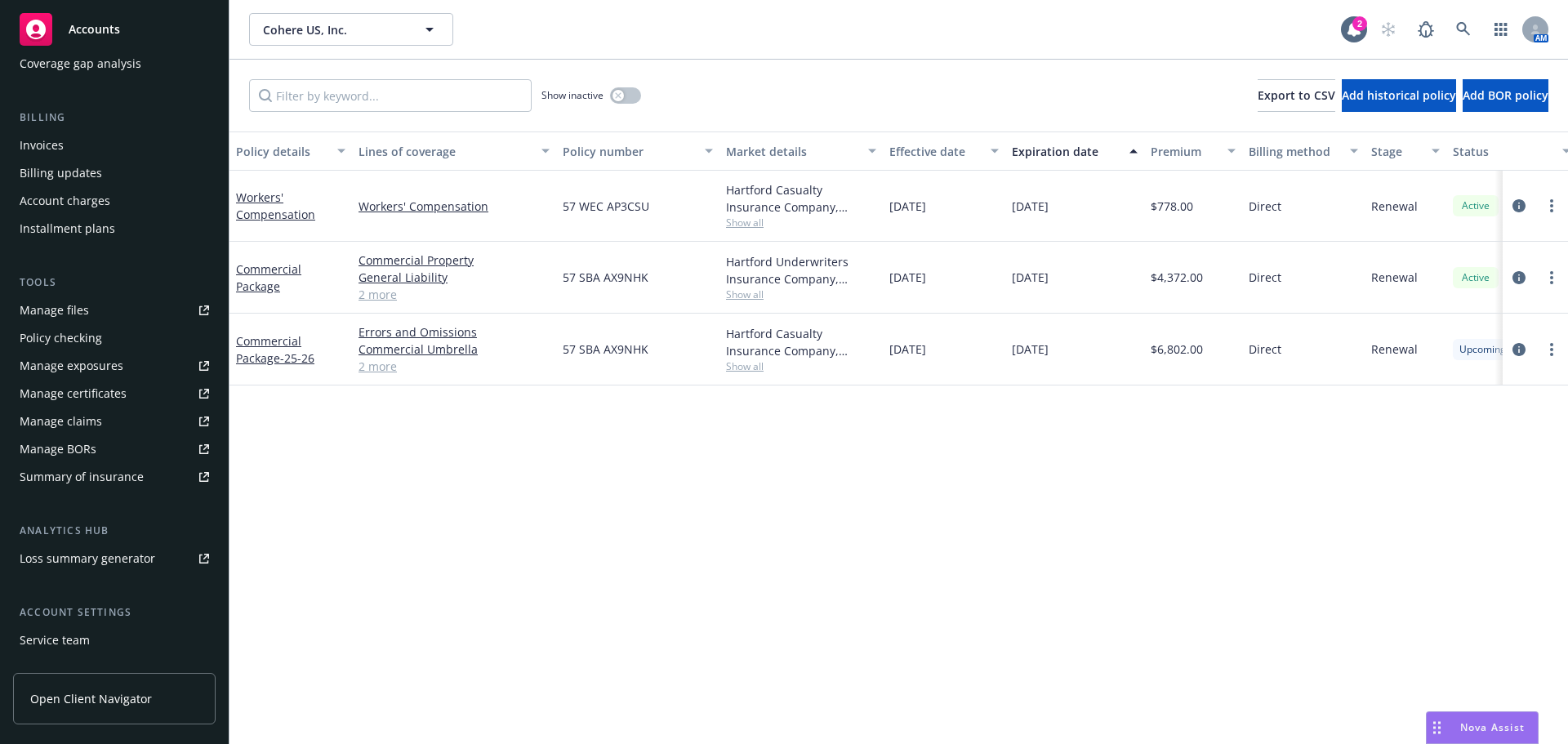
scroll to position [245, 0]
click at [66, 640] on div "Service team" at bounding box center [55, 638] width 70 height 26
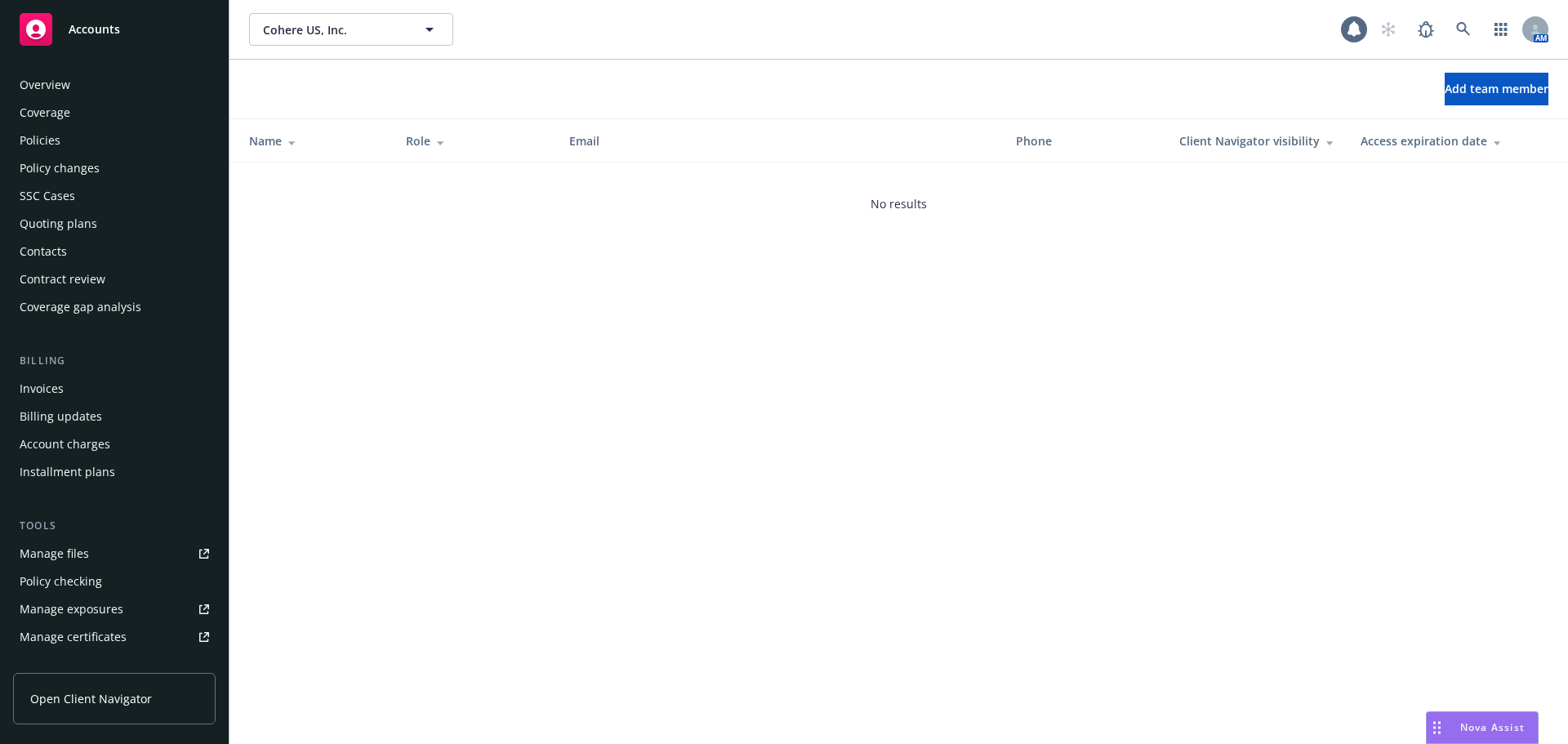
scroll to position [348, 0]
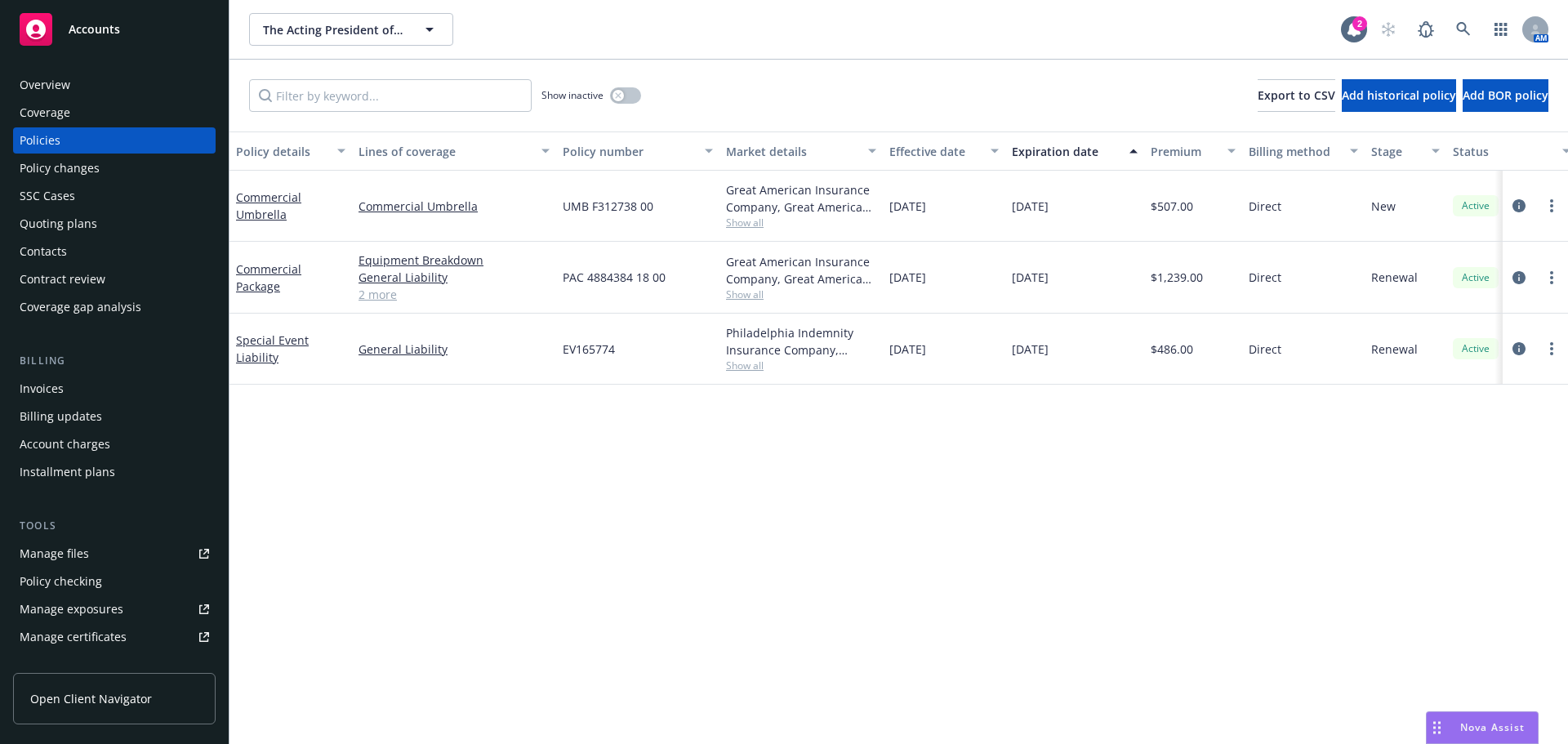
click at [74, 227] on div "Quoting plans" at bounding box center [58, 223] width 77 height 26
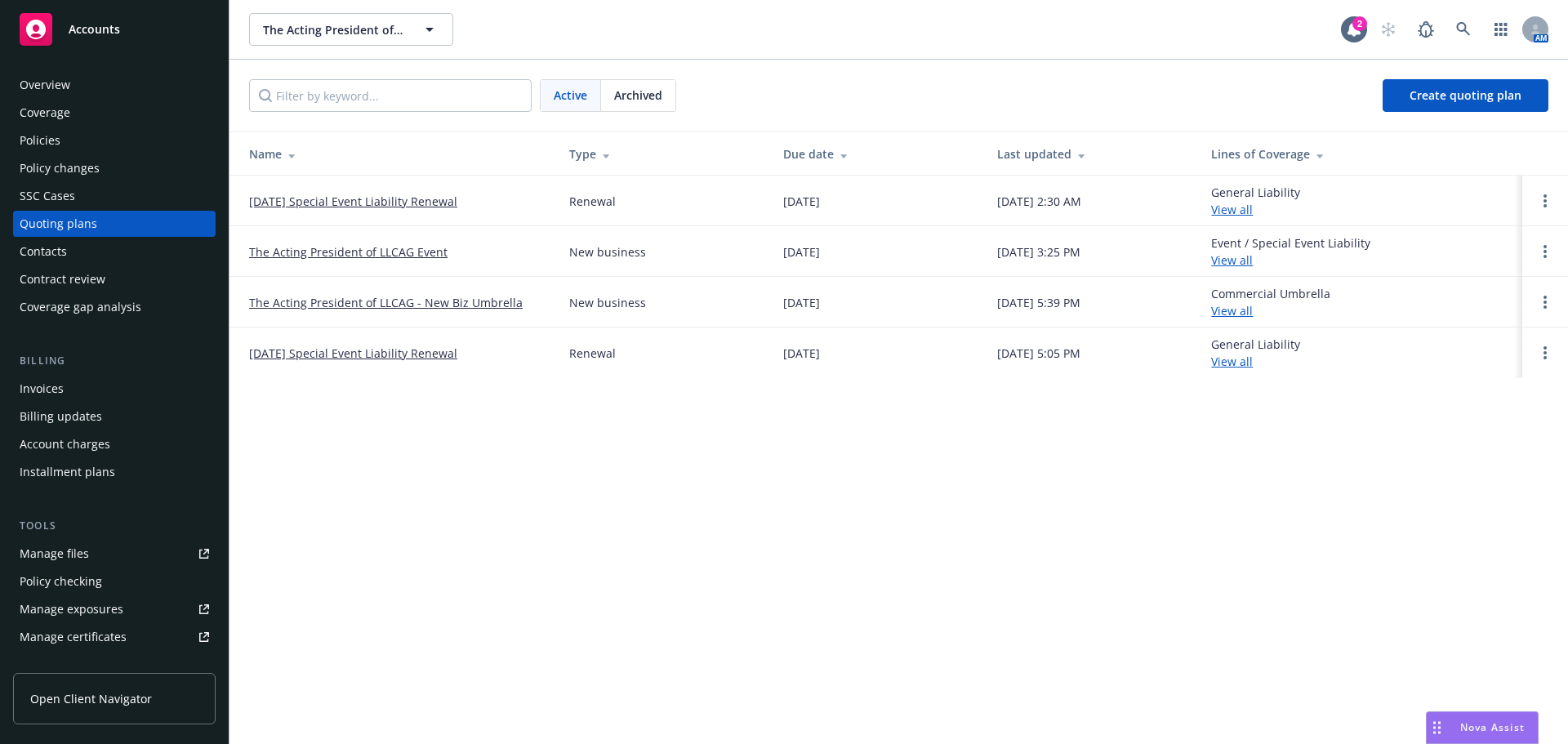
click at [653, 92] on span "Archived" at bounding box center [638, 94] width 48 height 17
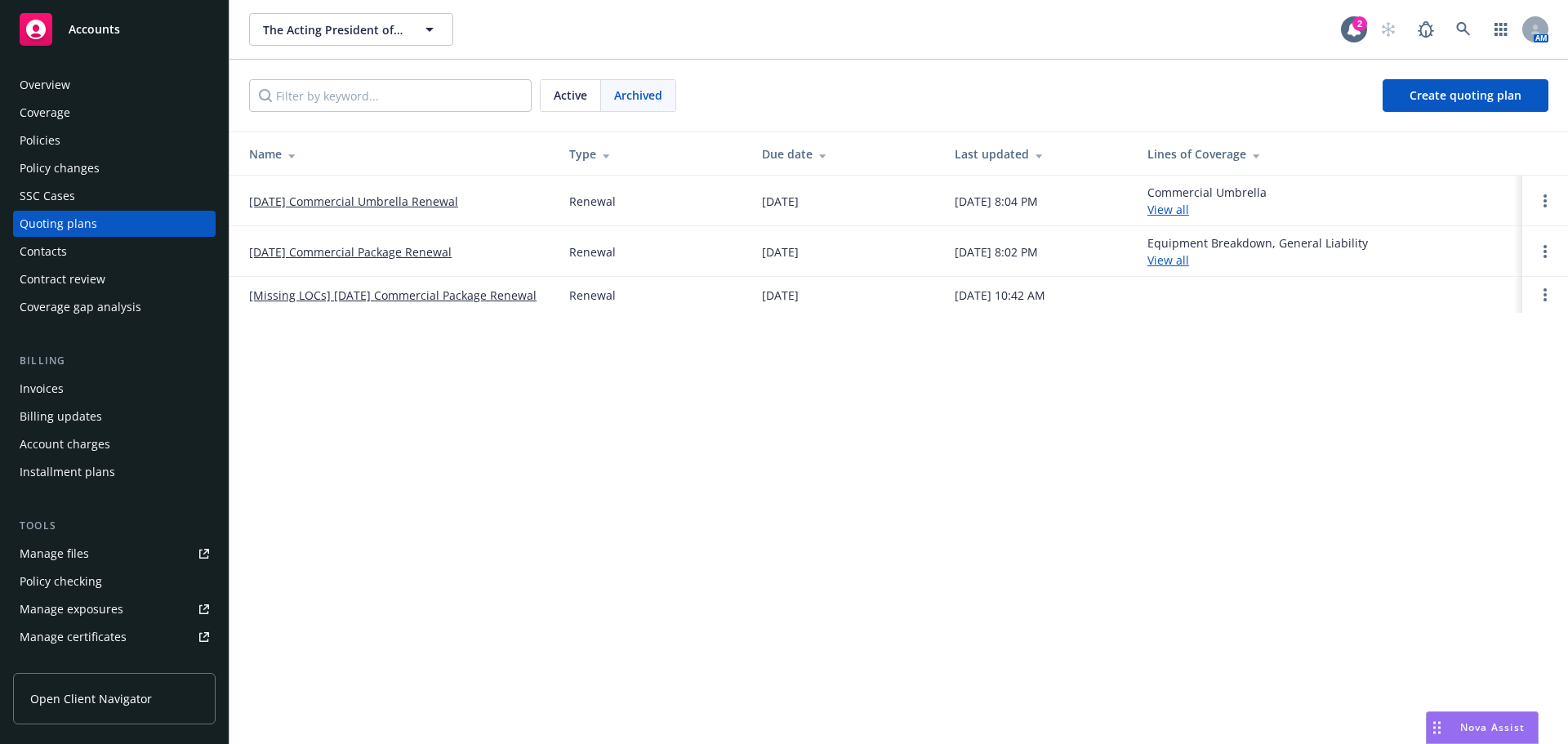
click at [426, 202] on link "[DATE] Commercial Umbrella Renewal" at bounding box center [353, 201] width 209 height 17
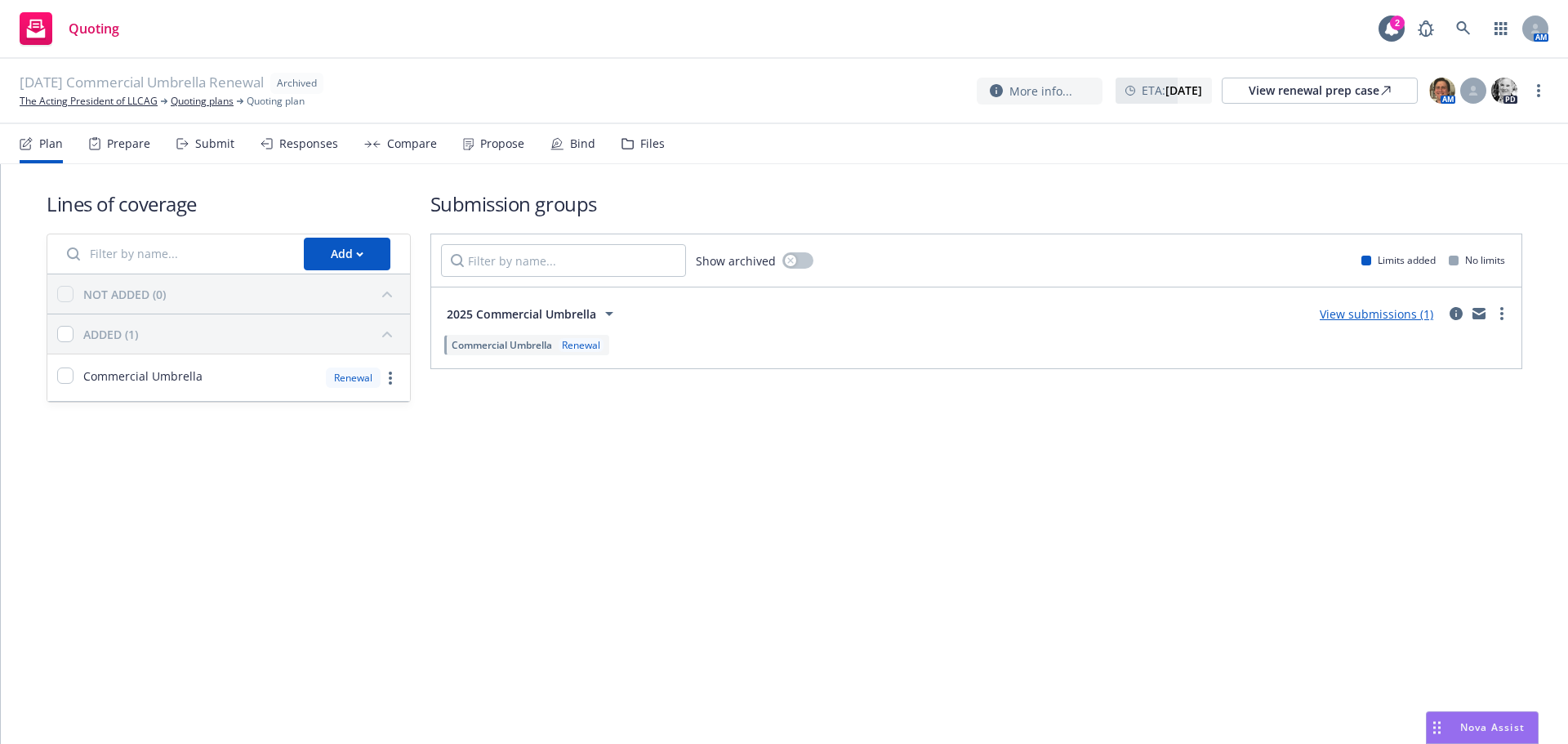
click at [482, 145] on div "Propose" at bounding box center [501, 144] width 44 height 13
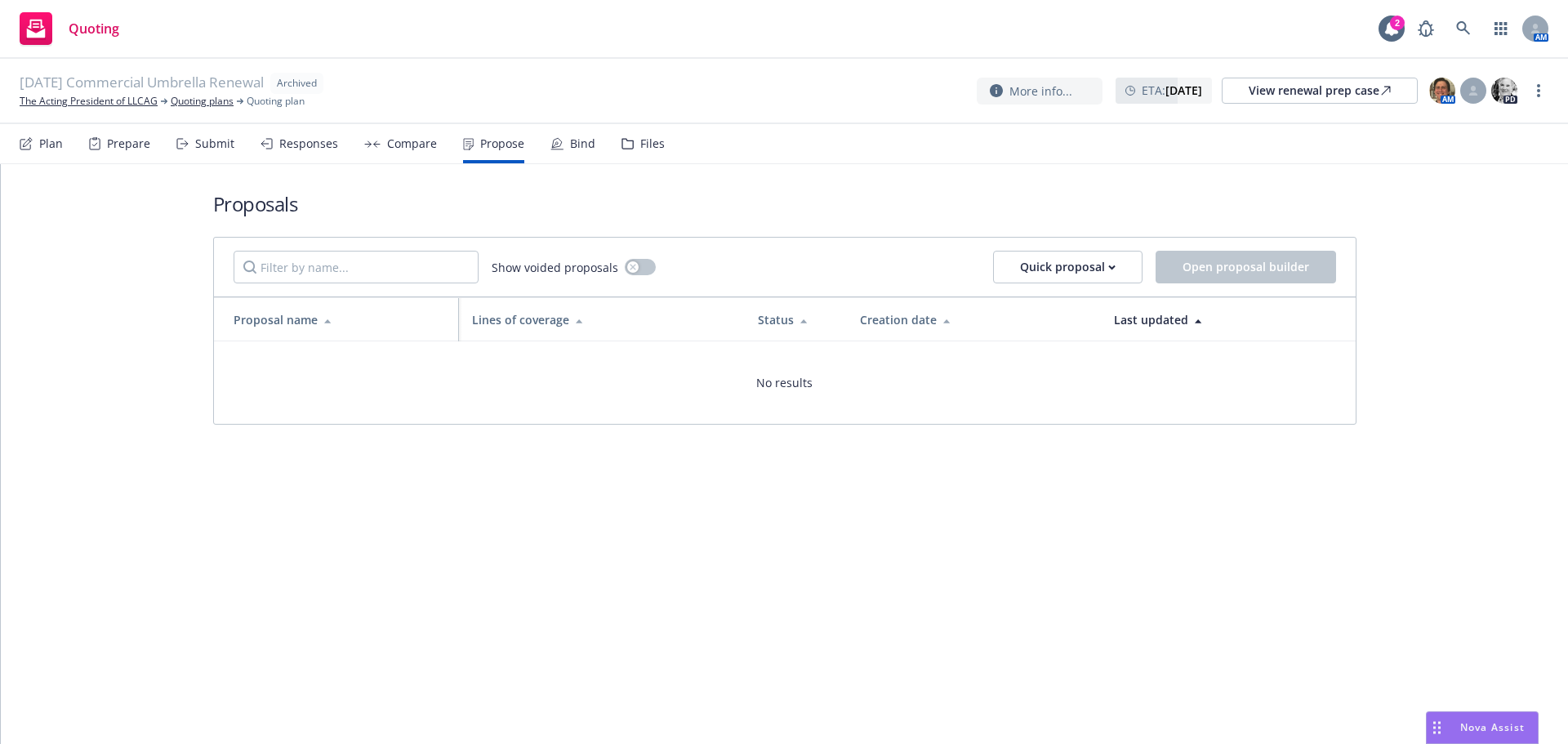
click at [1469, 105] on div "[DATE] Commercial Umbrella Renewal Archived The Acting President of LLCAG Quoti…" at bounding box center [784, 91] width 1529 height 36
click at [1469, 103] on div at bounding box center [1472, 90] width 26 height 26
click at [1457, 28] on icon at bounding box center [1462, 28] width 13 height 13
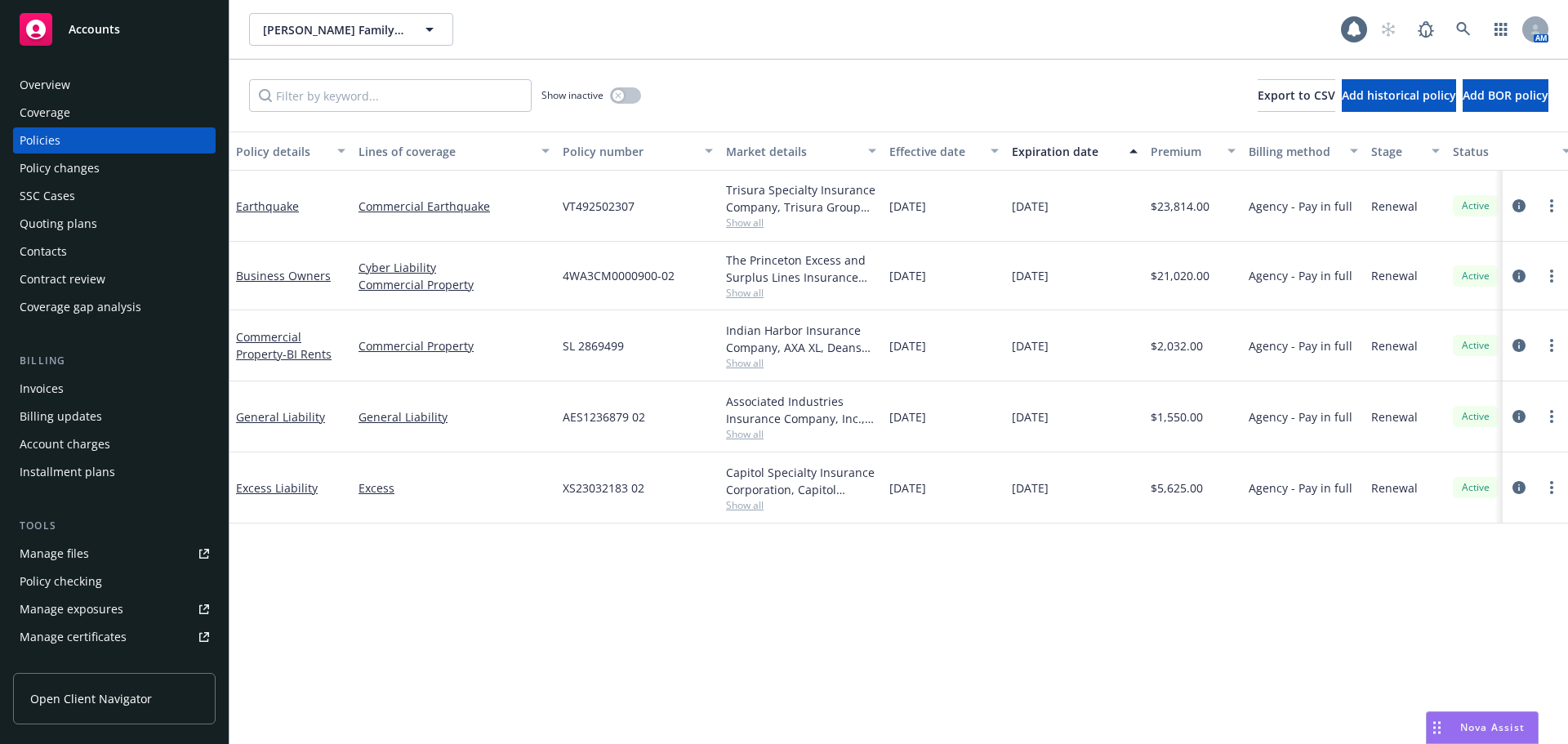
click at [66, 399] on div "Invoices" at bounding box center [114, 389] width 189 height 26
click at [259, 347] on link "Commercial Property - BI Rents" at bounding box center [283, 346] width 95 height 32
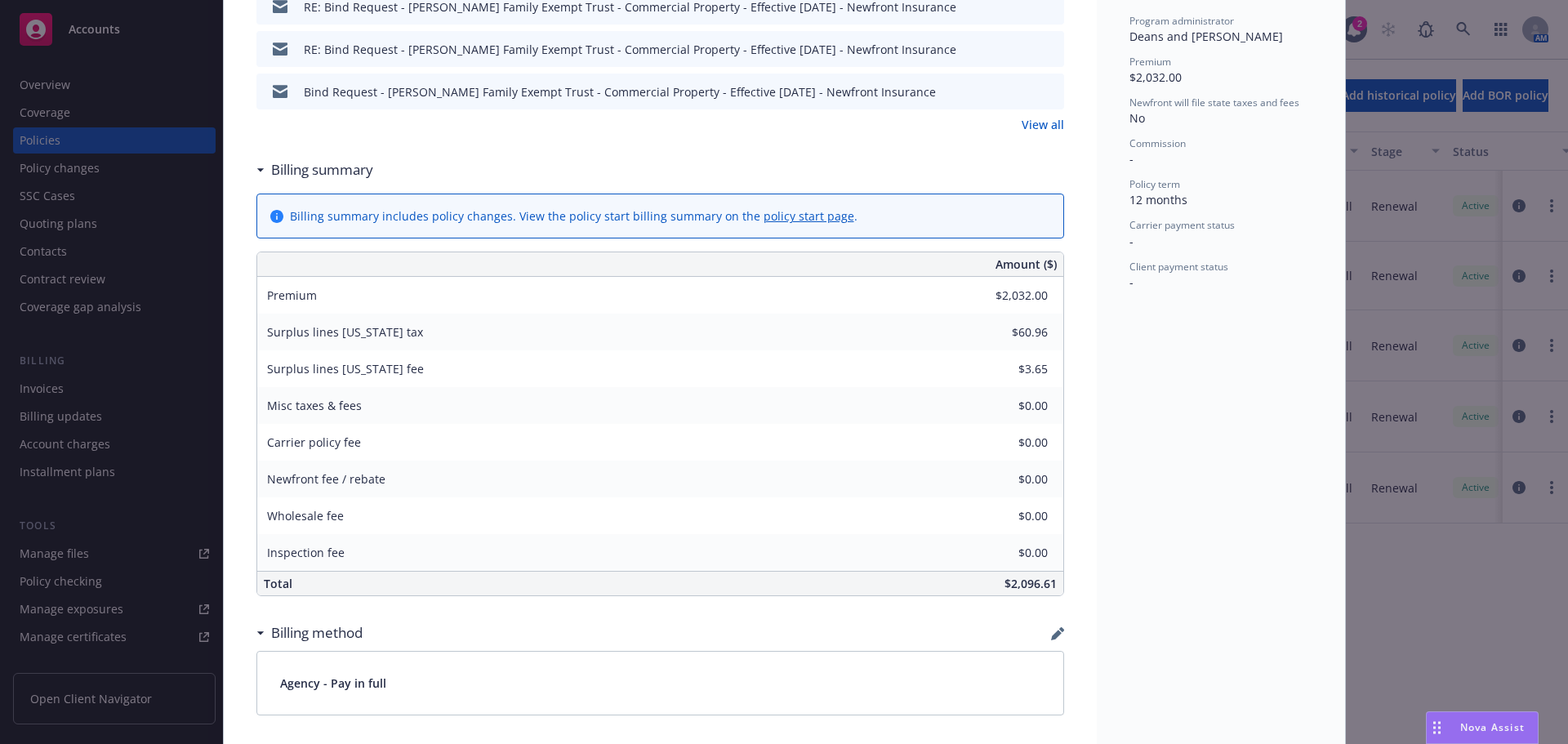
scroll to position [653, 0]
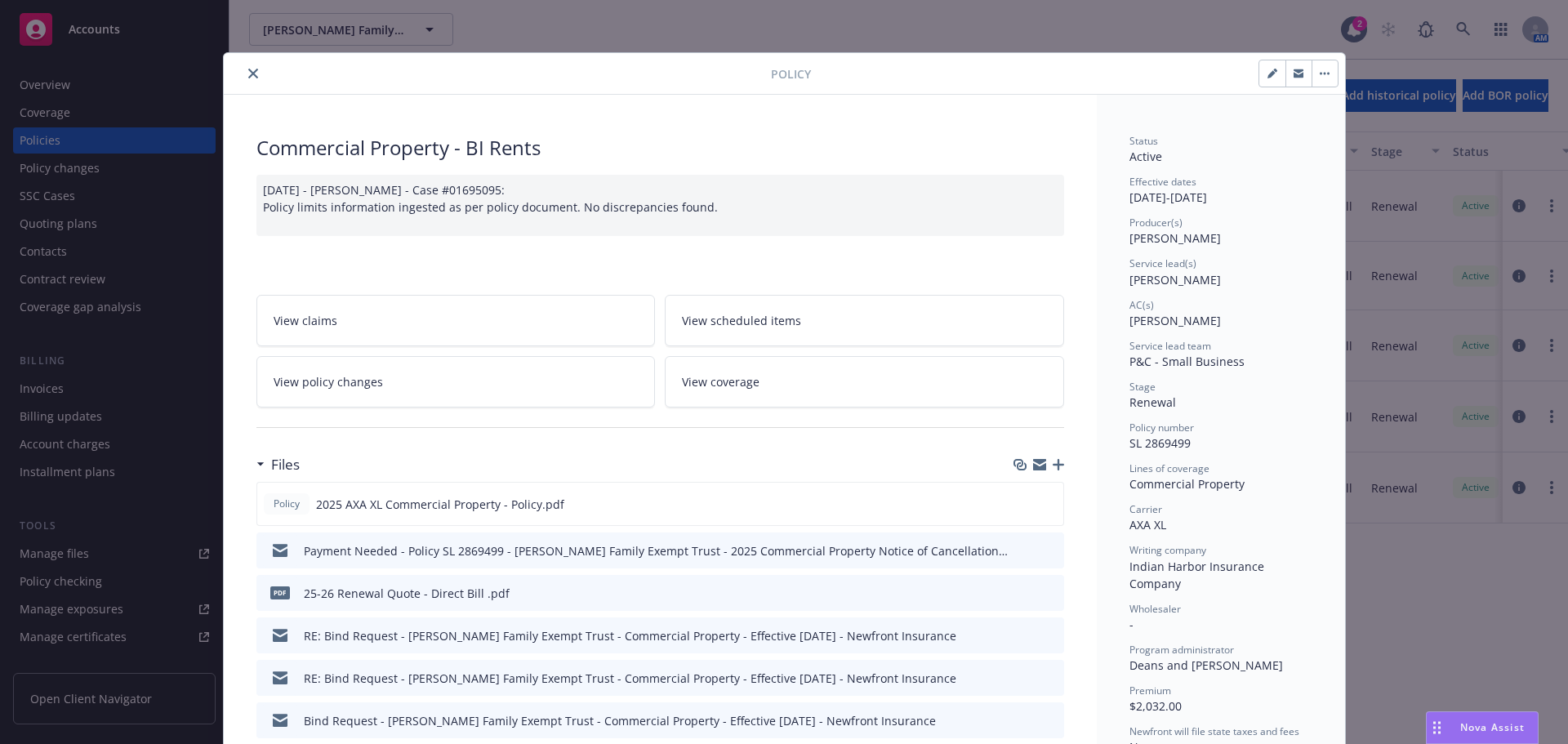
click at [249, 71] on icon "close" at bounding box center [253, 73] width 10 height 10
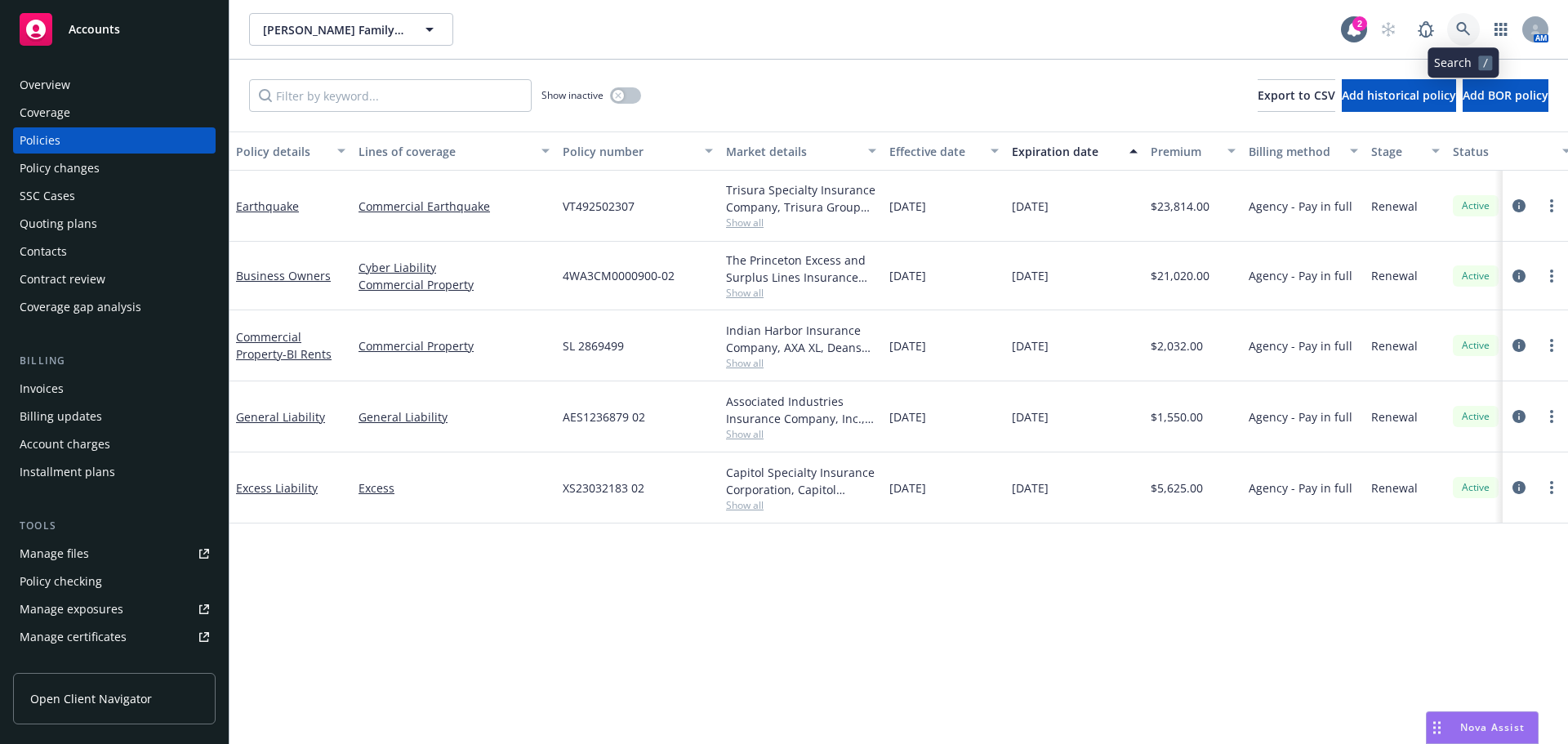
click at [1459, 27] on icon at bounding box center [1463, 30] width 14 height 14
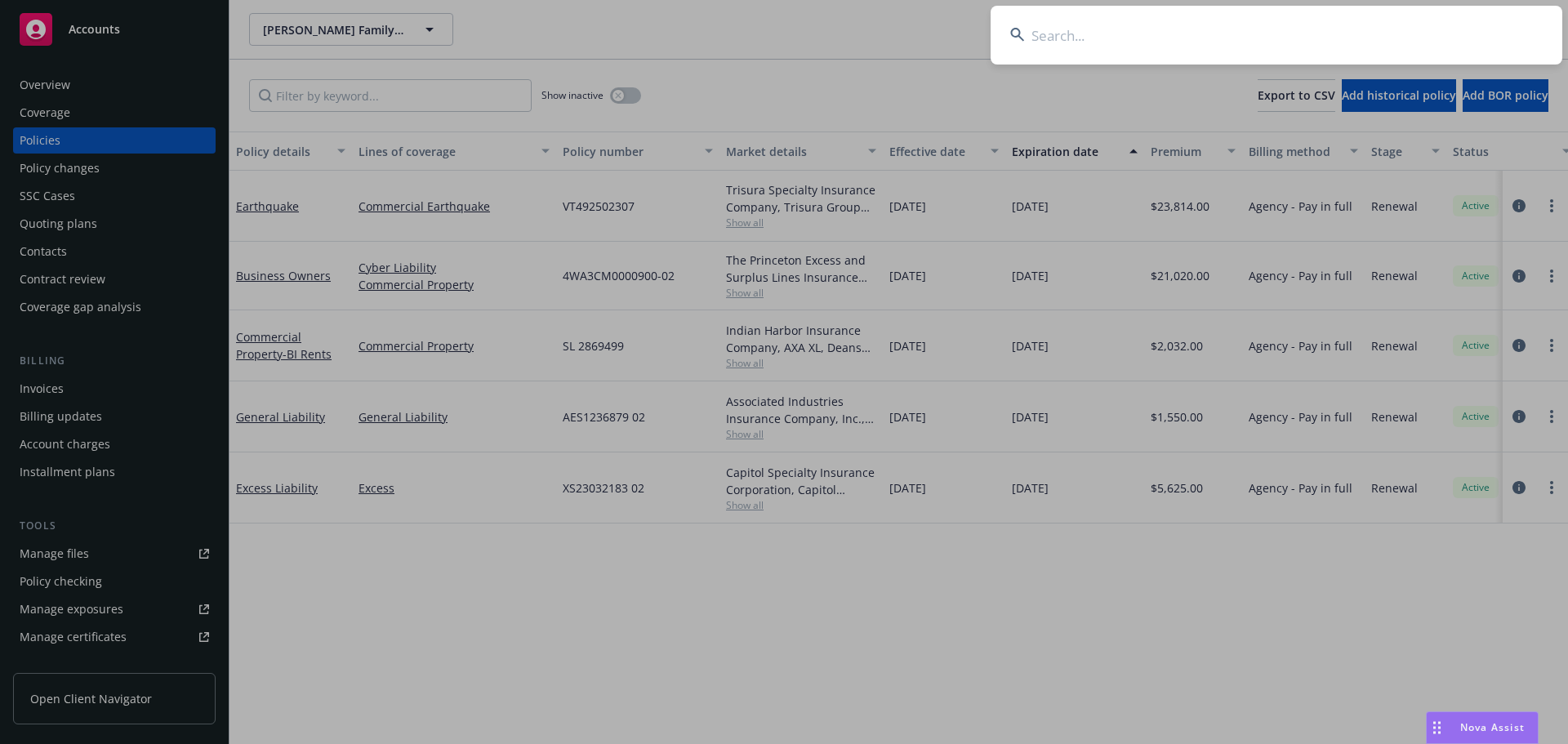
click at [1050, 39] on input at bounding box center [1276, 35] width 571 height 59
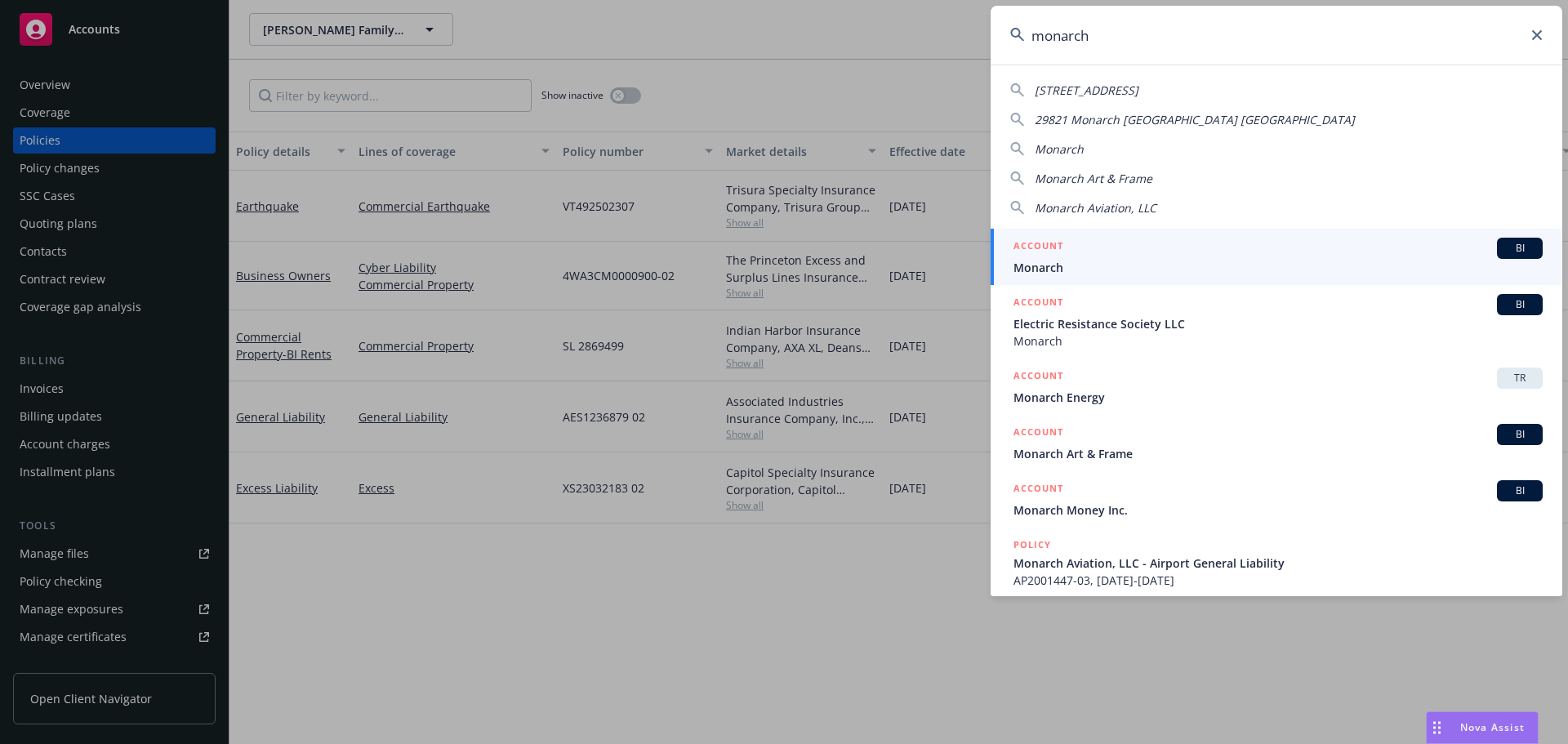
type input "monarch"
click at [1108, 258] on div "ACCOUNT BI" at bounding box center [1278, 249] width 529 height 22
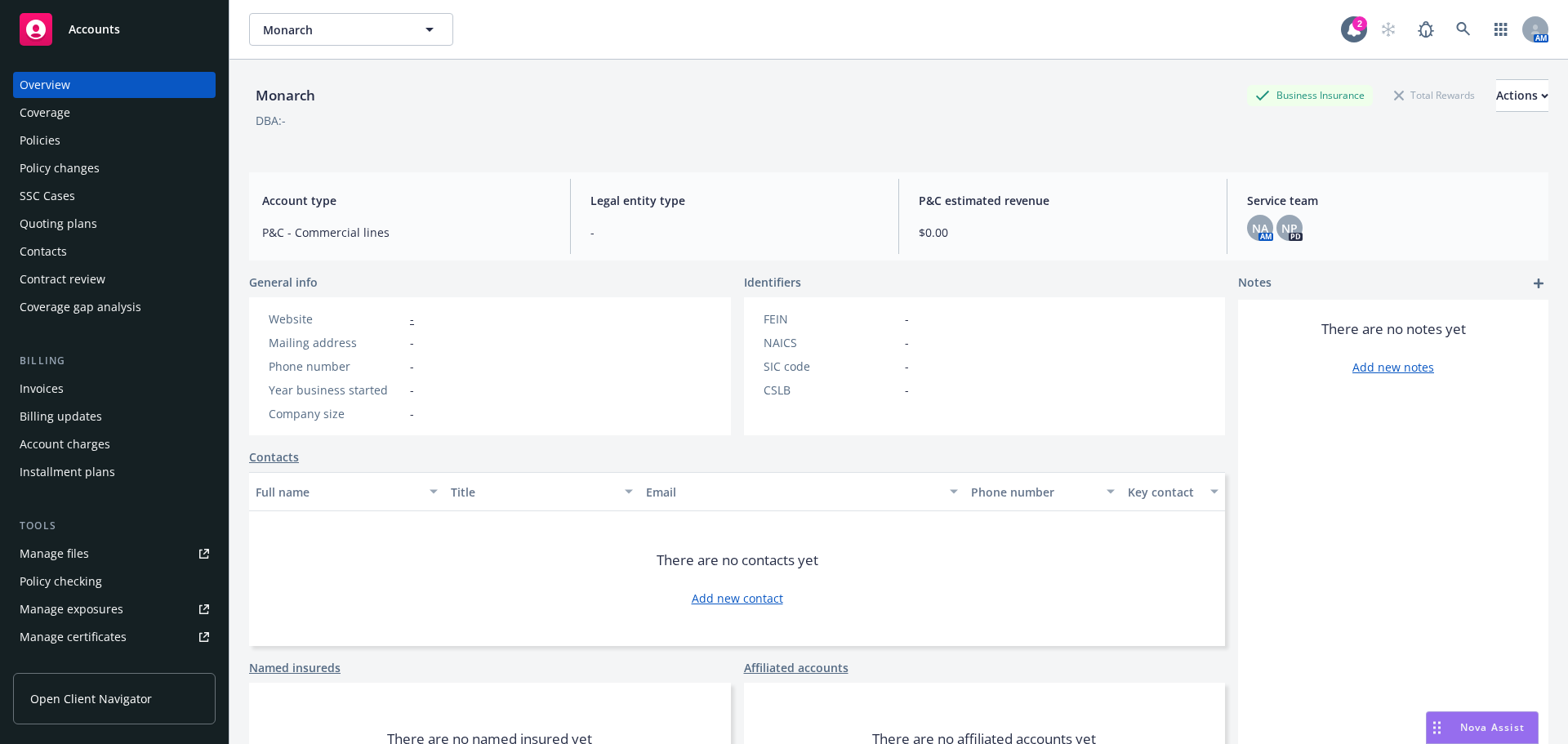
click at [45, 147] on div "Policies" at bounding box center [40, 140] width 41 height 26
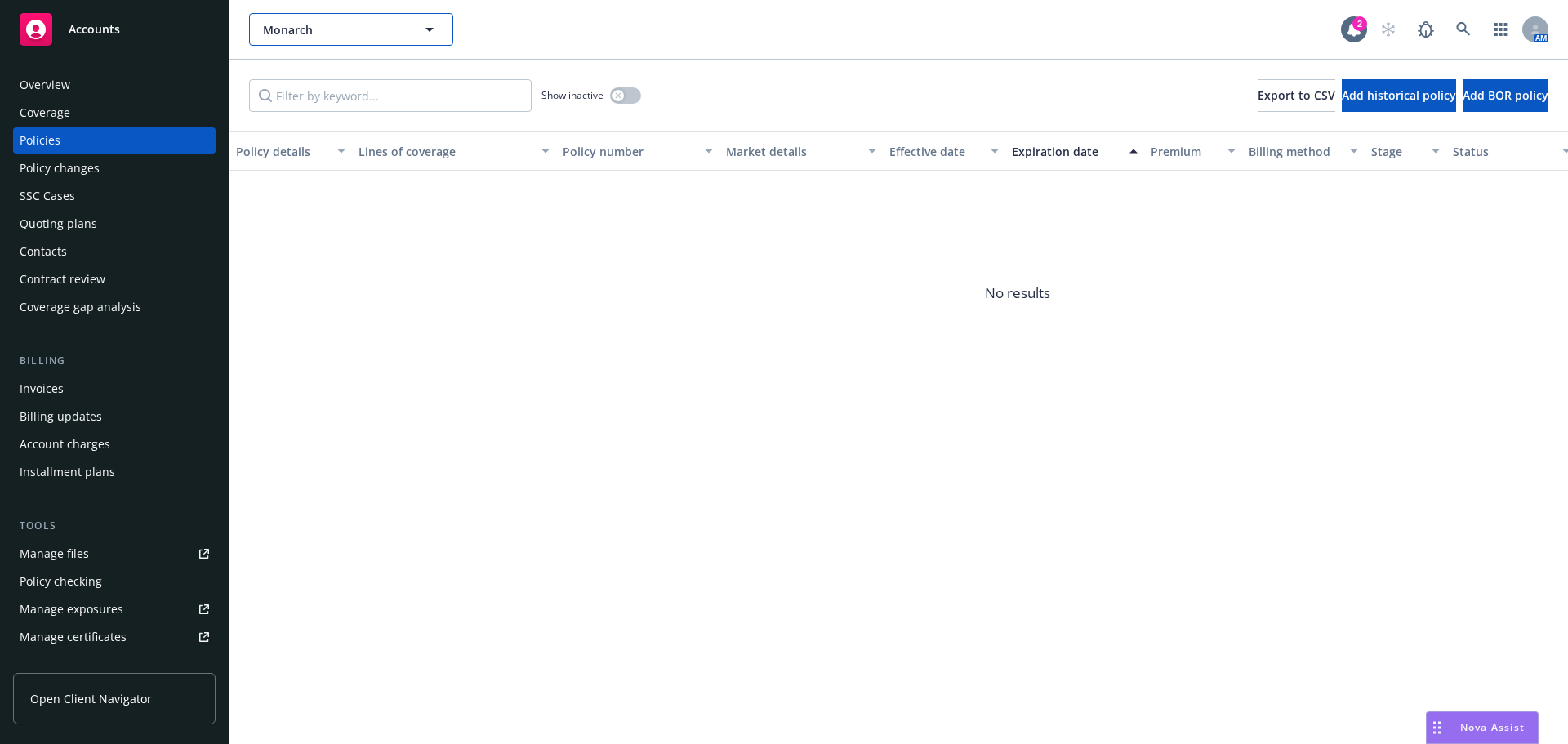
click at [314, 31] on span "Monarch" at bounding box center [333, 30] width 141 height 17
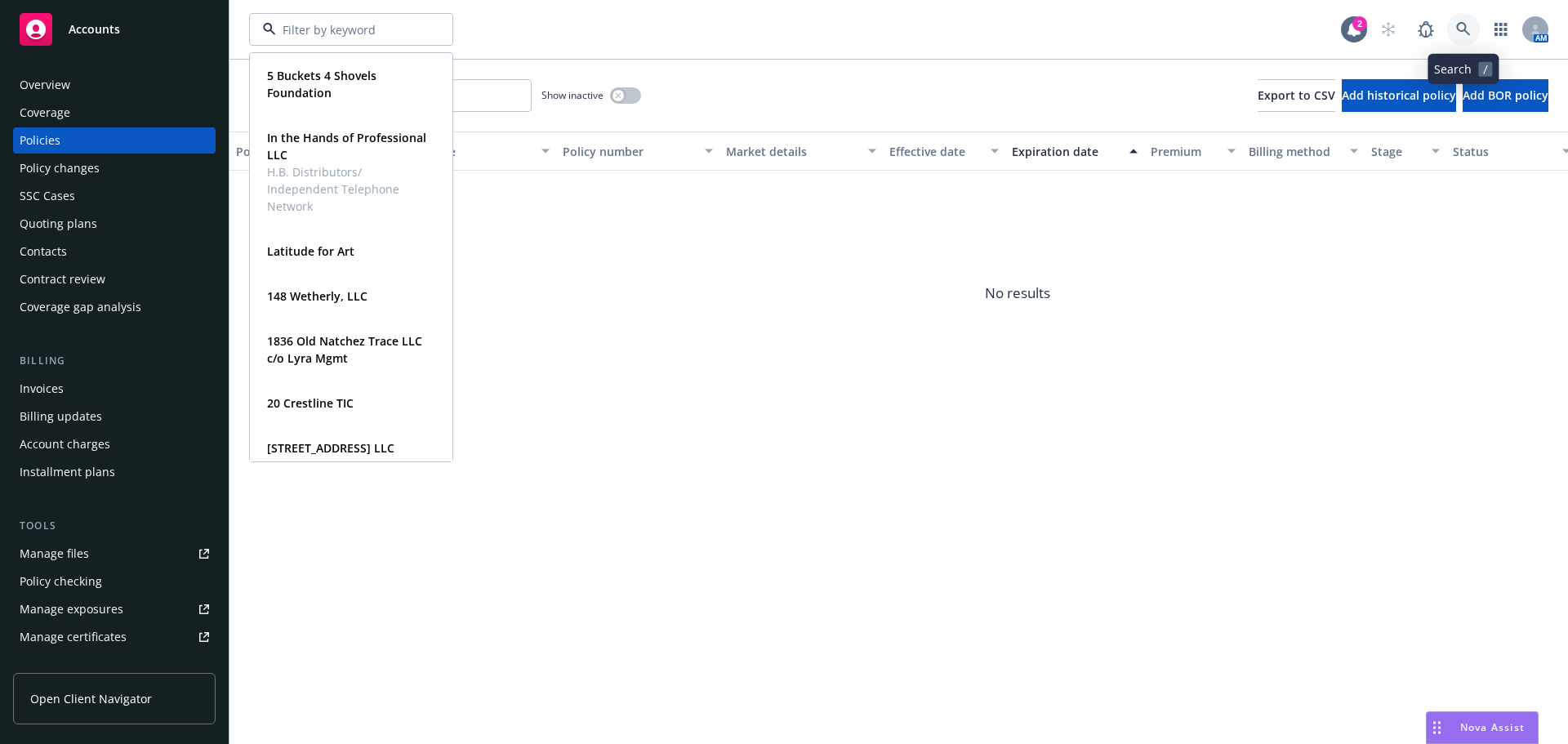
click at [1468, 22] on icon at bounding box center [1463, 30] width 14 height 14
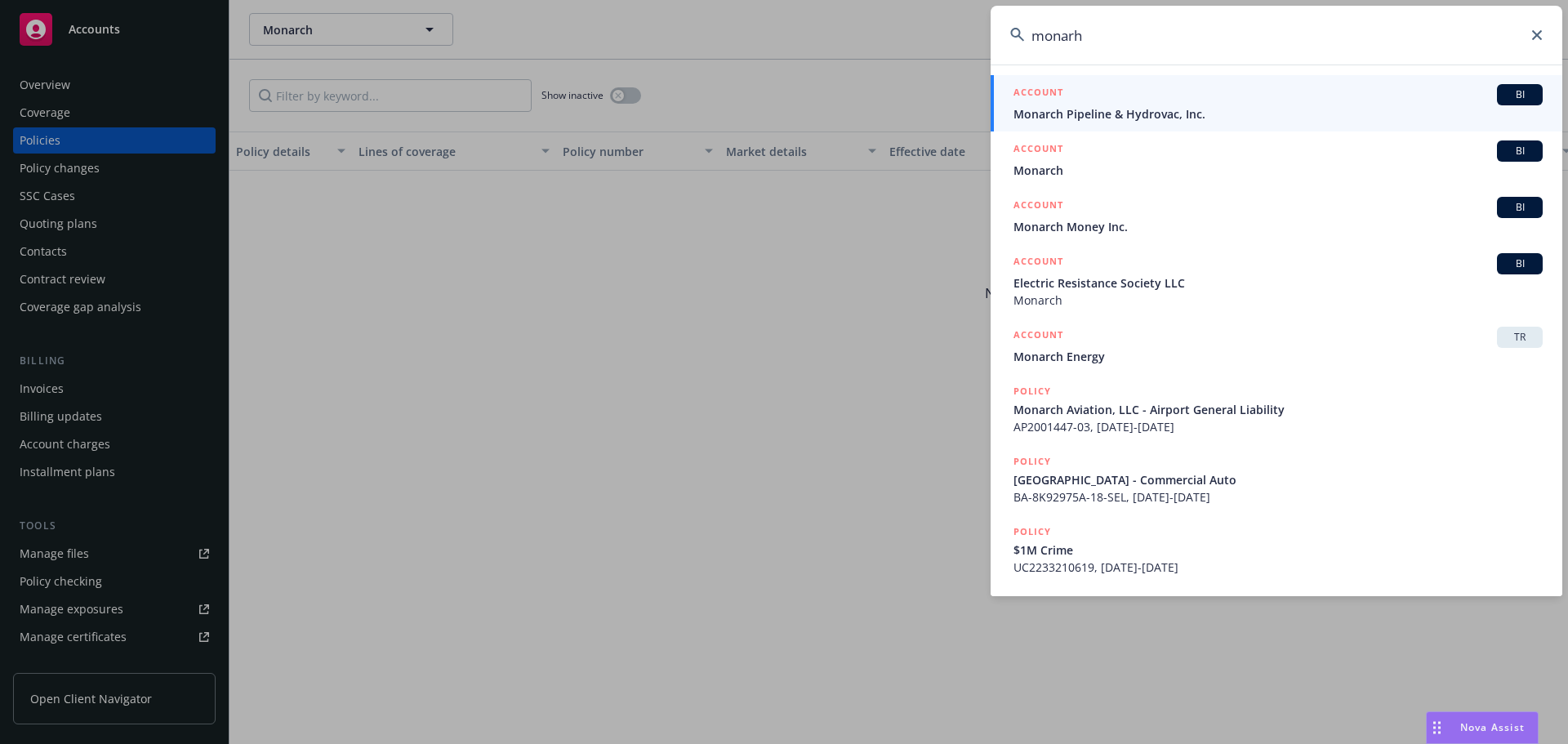
type input "monarh"
click at [1058, 101] on h5 "ACCOUNT" at bounding box center [1039, 94] width 50 height 20
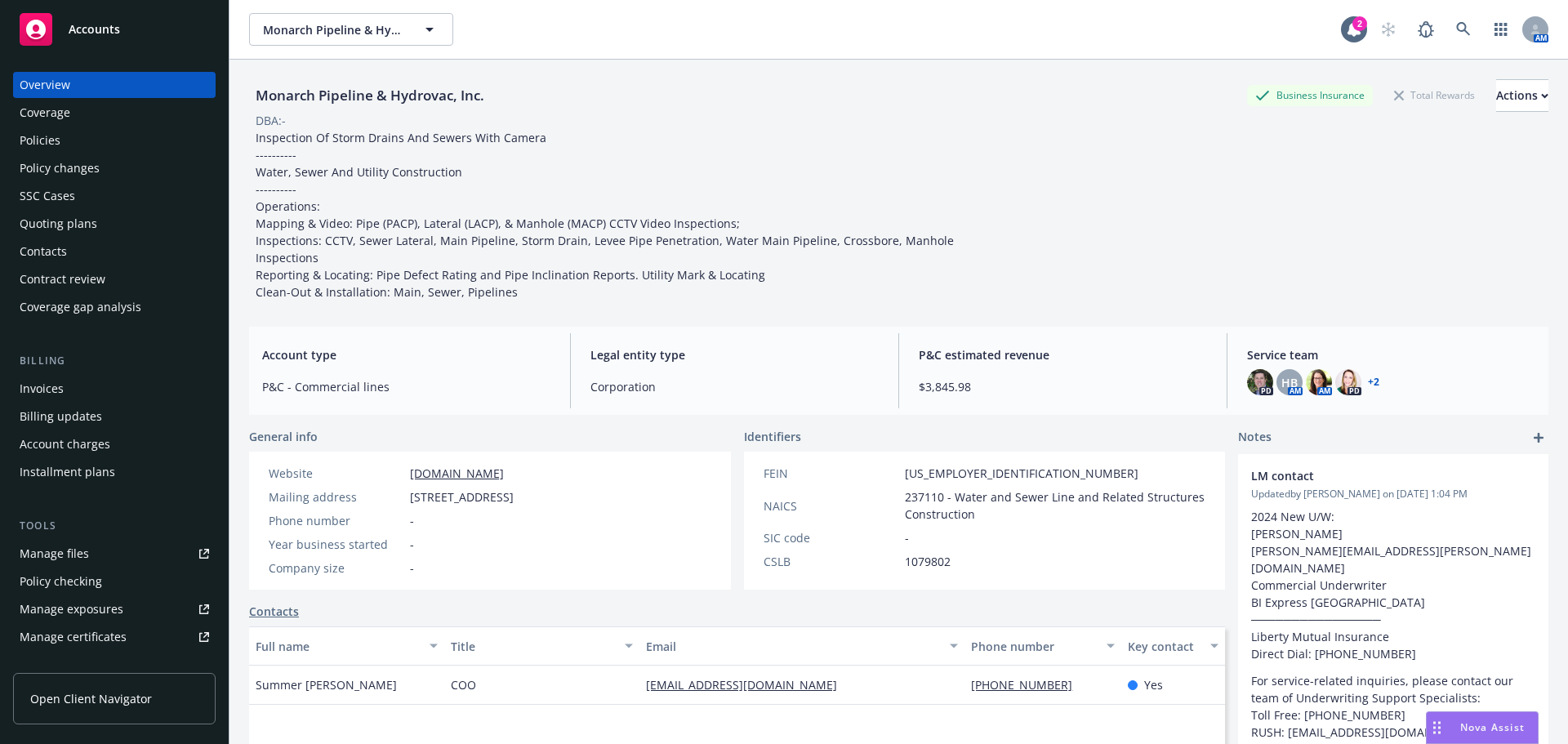
click at [69, 147] on div "Policies" at bounding box center [114, 140] width 189 height 26
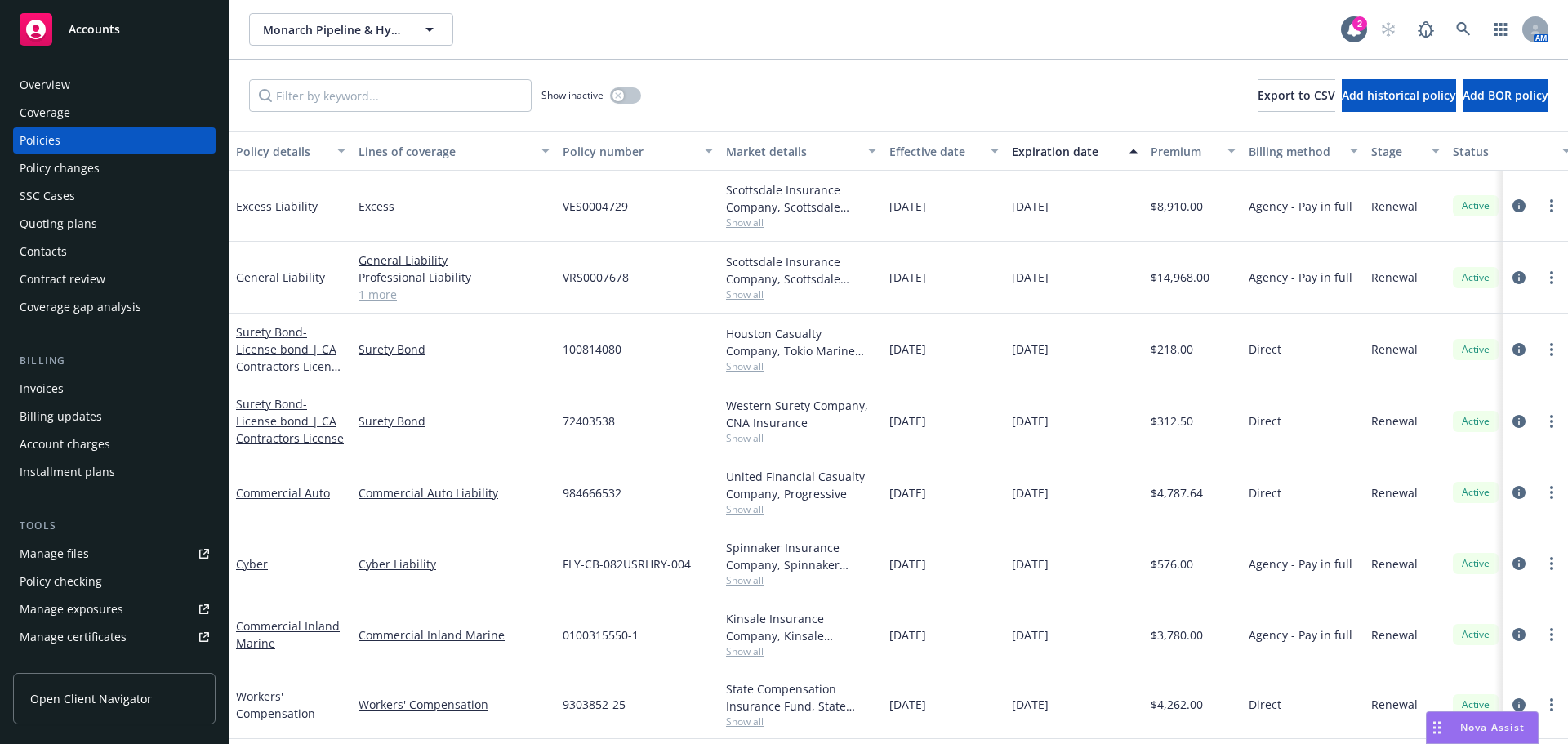
scroll to position [7, 0]
drag, startPoint x: 561, startPoint y: 488, endPoint x: 628, endPoint y: 491, distance: 67.1
click at [628, 491] on div "984666532" at bounding box center [638, 493] width 163 height 71
copy span "984666532"
drag, startPoint x: 562, startPoint y: 488, endPoint x: 626, endPoint y: 488, distance: 64.0
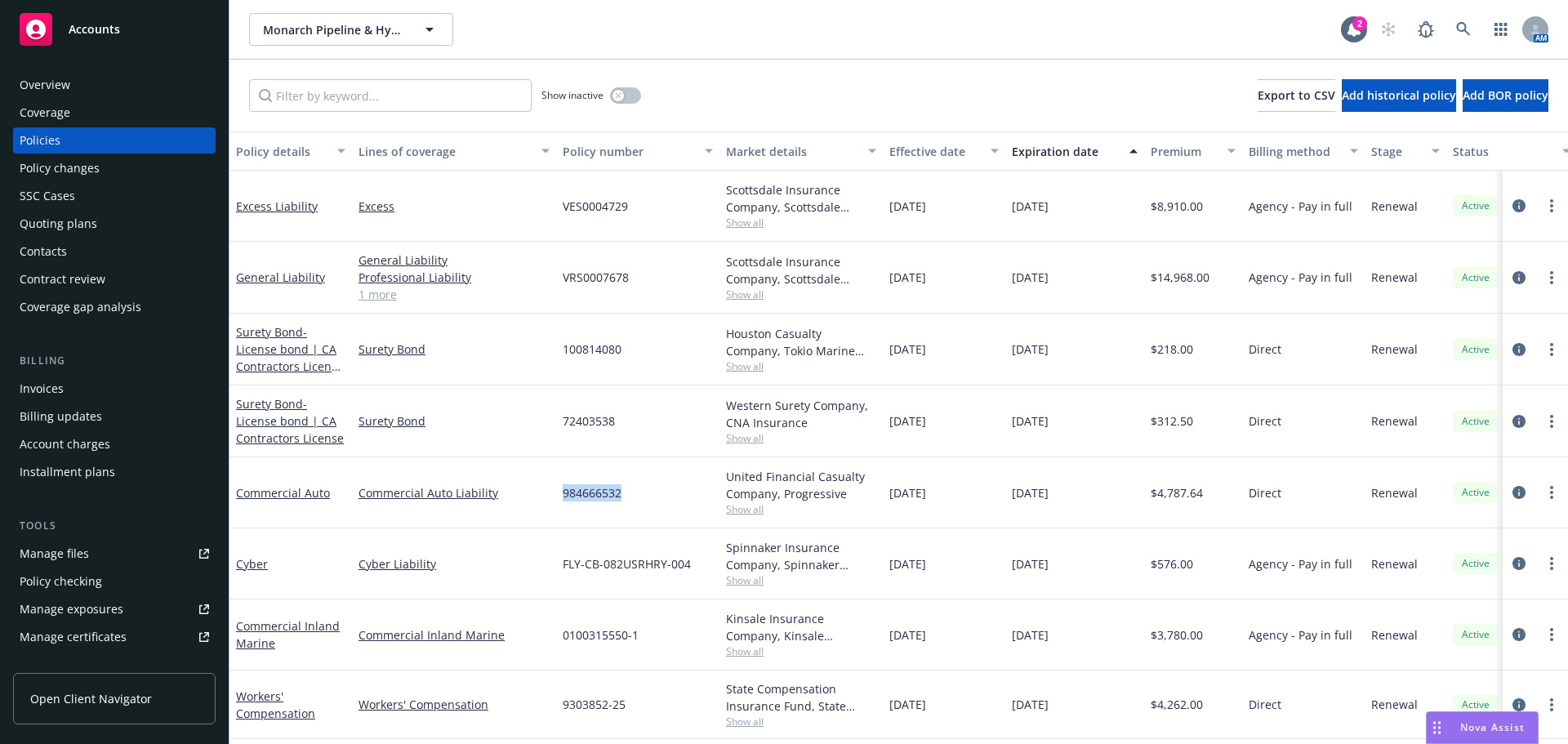
click at [626, 488] on div "984666532" at bounding box center [638, 493] width 163 height 71
copy span "984666532"
